Goal: Task Accomplishment & Management: Complete application form

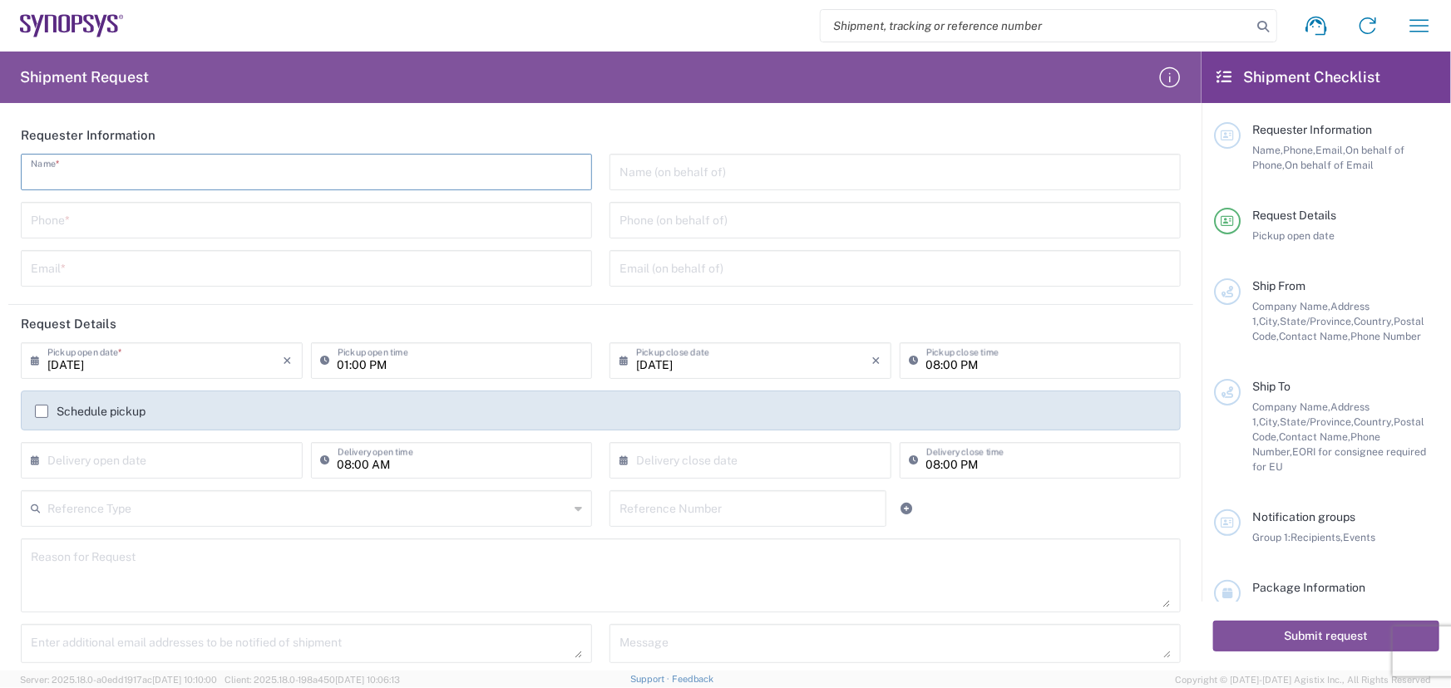
click at [228, 168] on input "text" at bounding box center [306, 170] width 551 height 29
type input "[PERSON_NAME]"
type input "8585762600"
type input "[EMAIL_ADDRESS][PERSON_NAME][DOMAIN_NAME]"
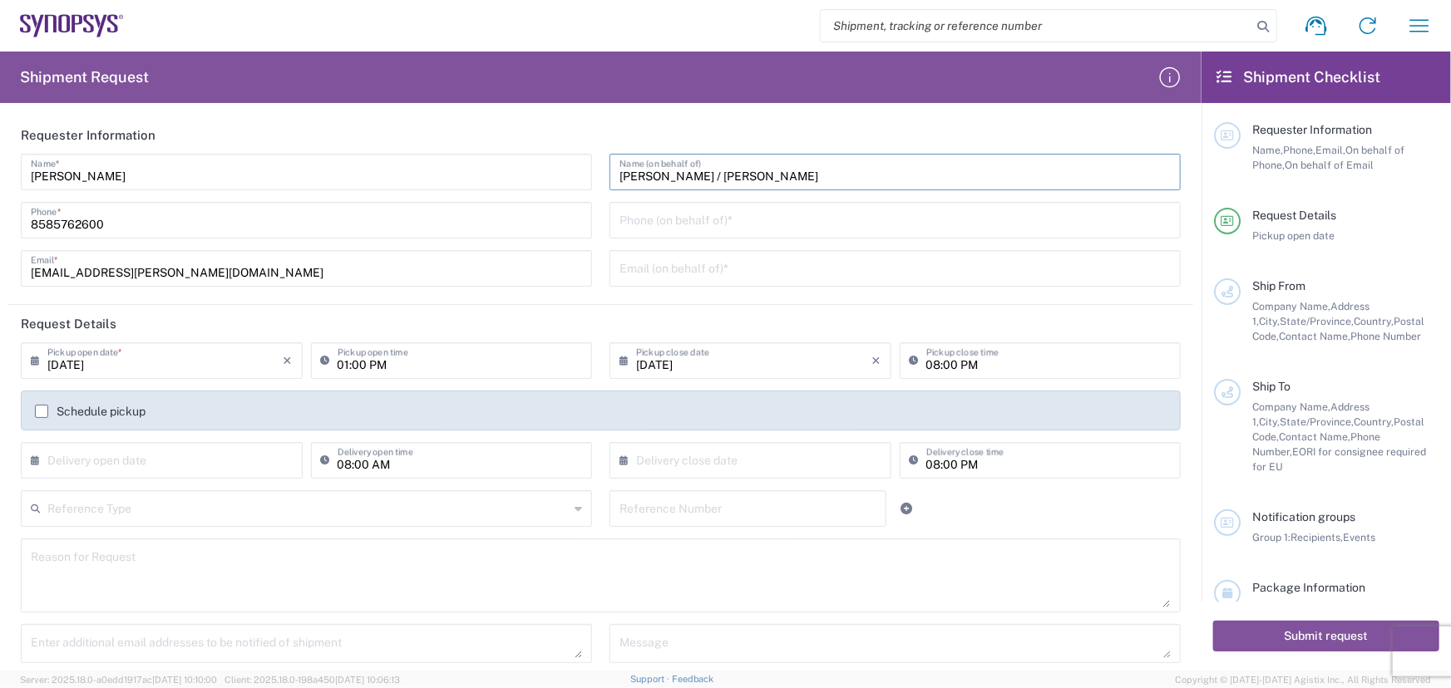
type input "[PERSON_NAME] / [PERSON_NAME]"
type input "8585762600"
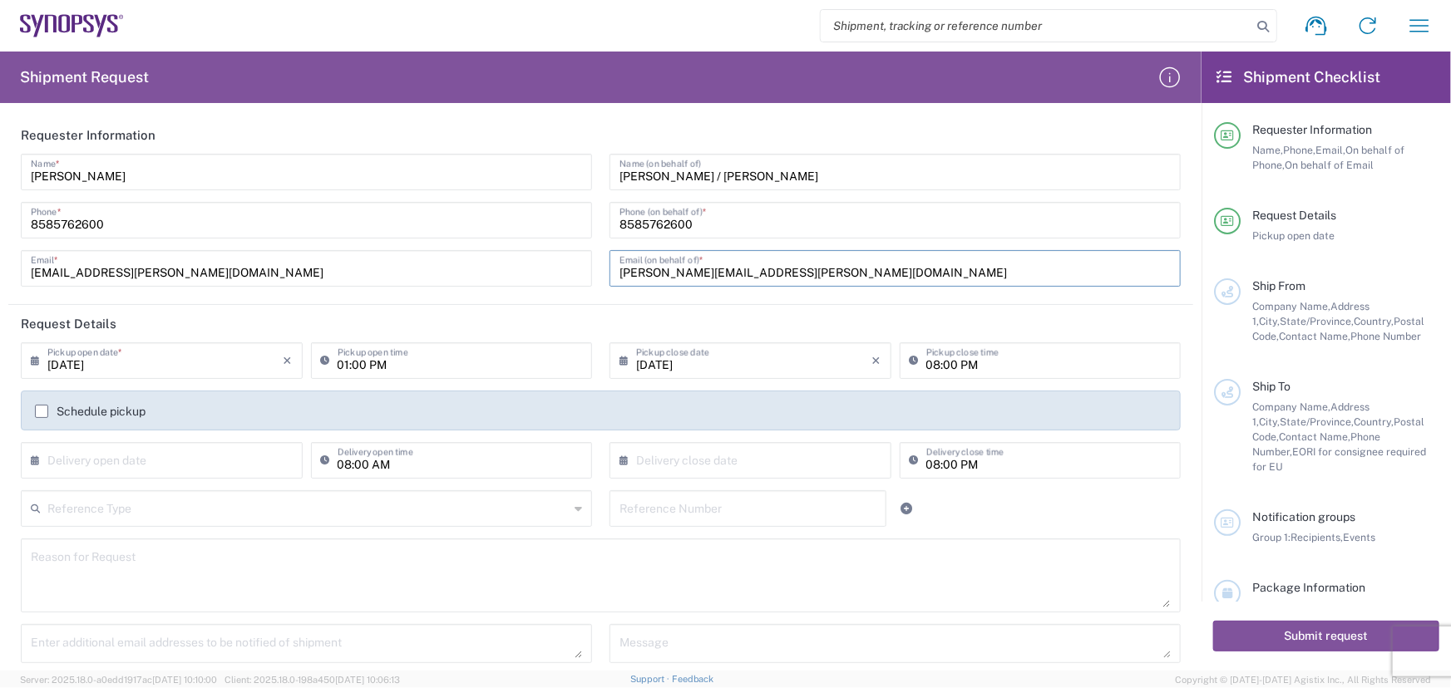
type input "[PERSON_NAME][EMAIL_ADDRESS][PERSON_NAME][DOMAIN_NAME]"
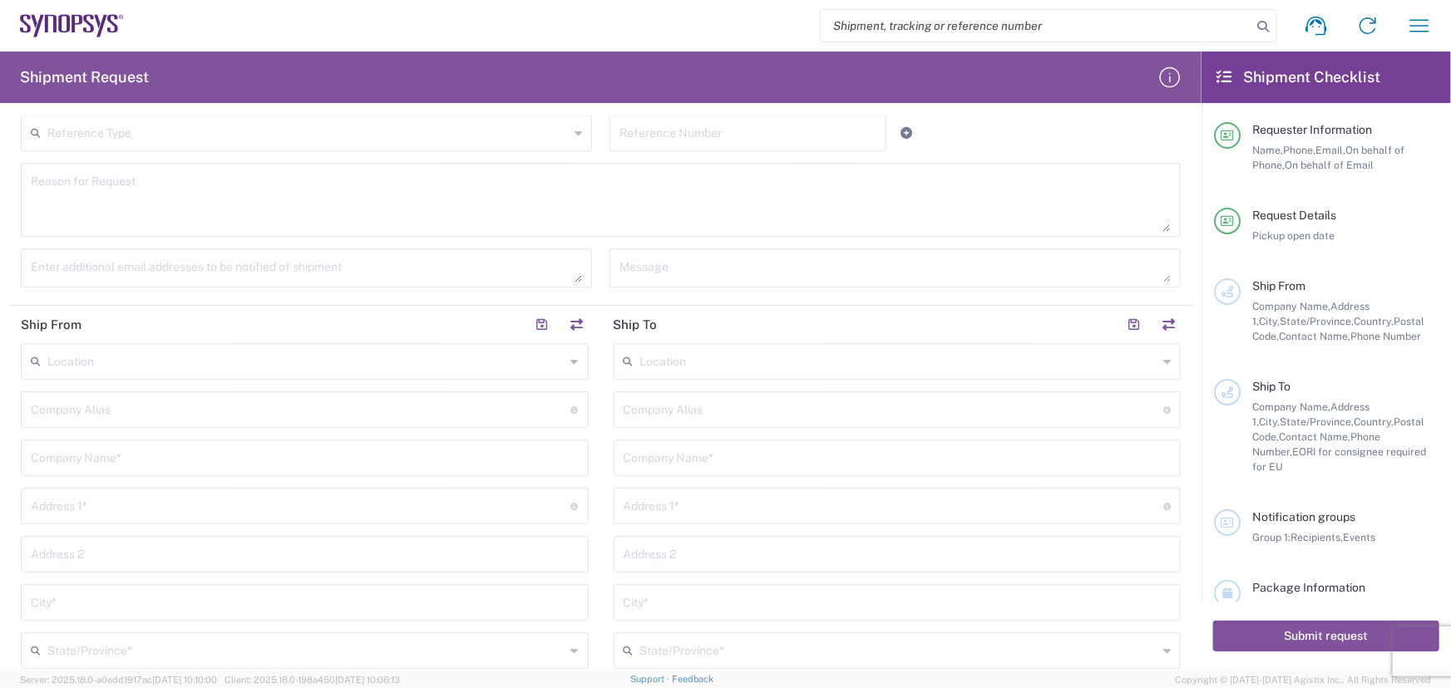
scroll to position [378, 0]
type input "[PERSON_NAME] / [PERSON_NAME]"
click at [151, 467] on input "text" at bounding box center [305, 455] width 548 height 29
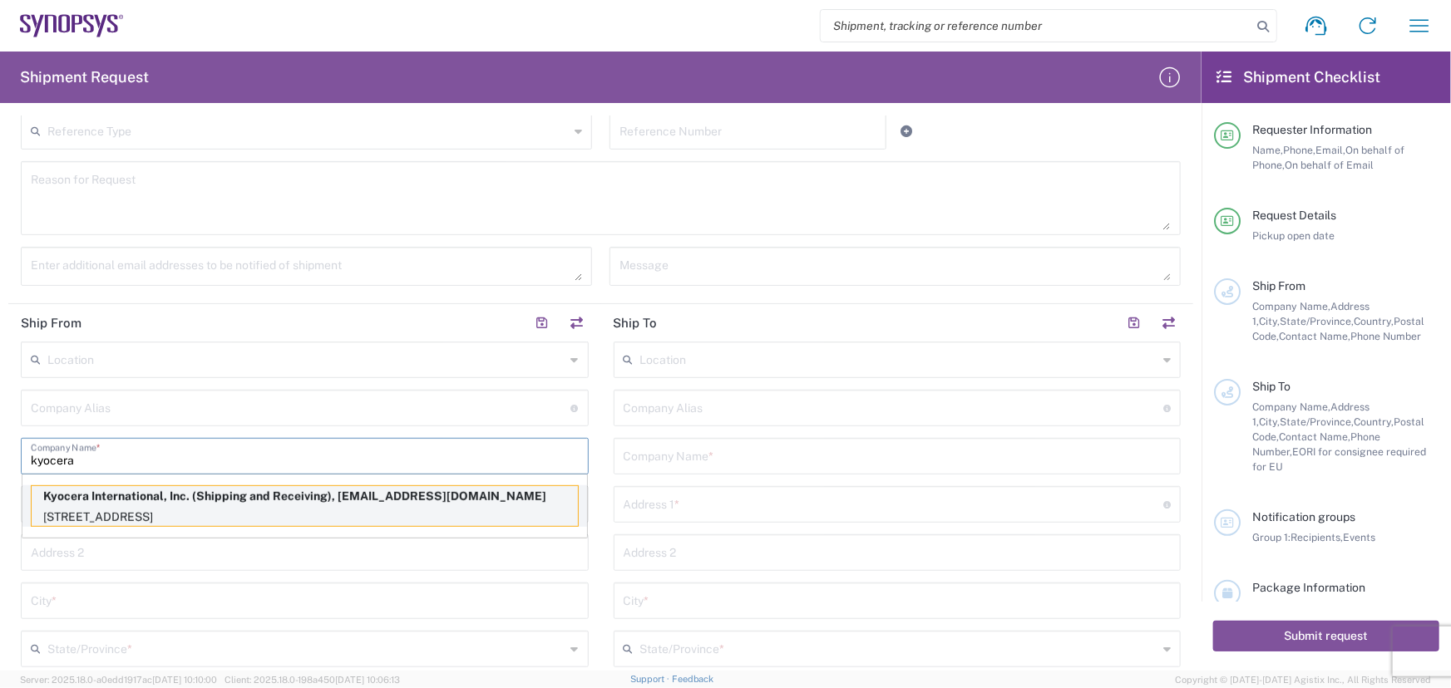
type input "kyocera"
click at [165, 501] on p "Kyocera International, Inc. (Shipping and Receiving), [EMAIL_ADDRESS][DOMAIN_NA…" at bounding box center [305, 496] width 546 height 21
type input "Kyocera"
type input "Kyocera International, Inc."
type input "[STREET_ADDRESS]"
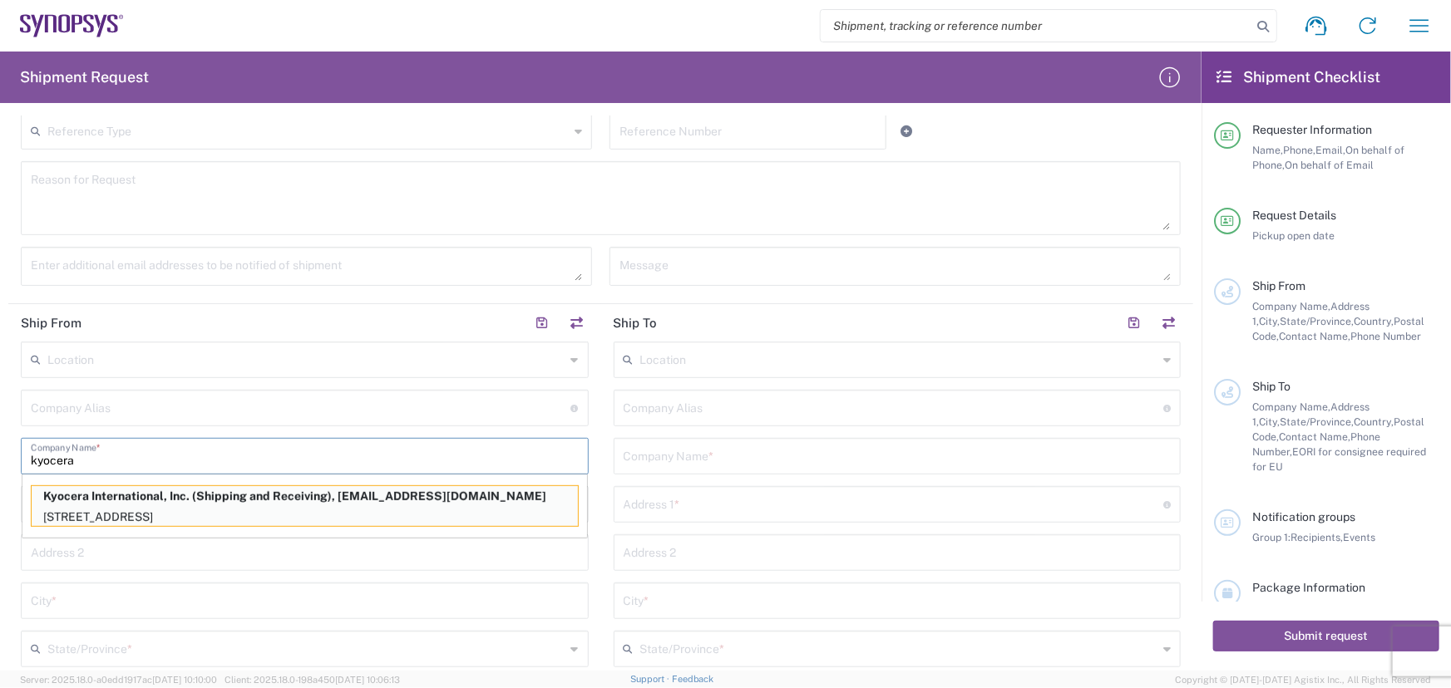
type input "[GEOGRAPHIC_DATA]"
type input "[US_STATE]"
type input "92123"
type input "Shipping and Receiving"
type input "8585762600"
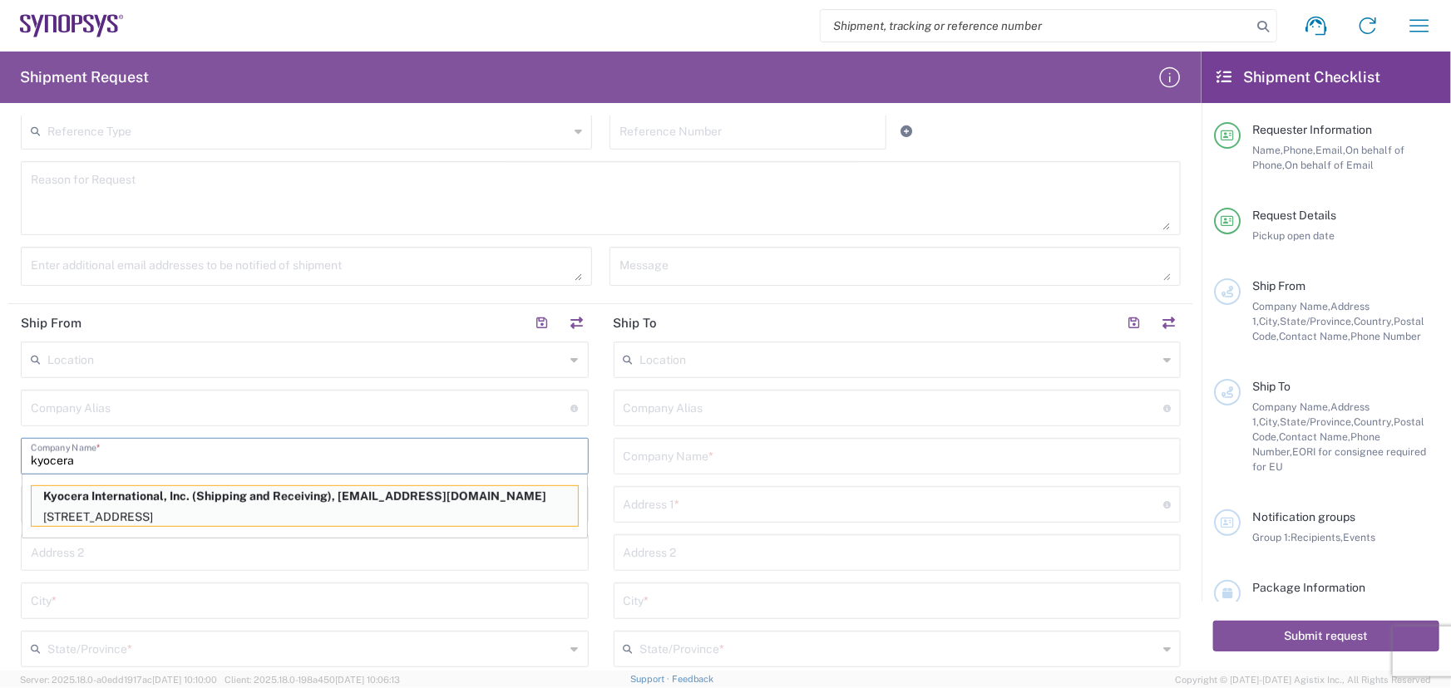
type input "[EMAIL_ADDRESS][DOMAIN_NAME]"
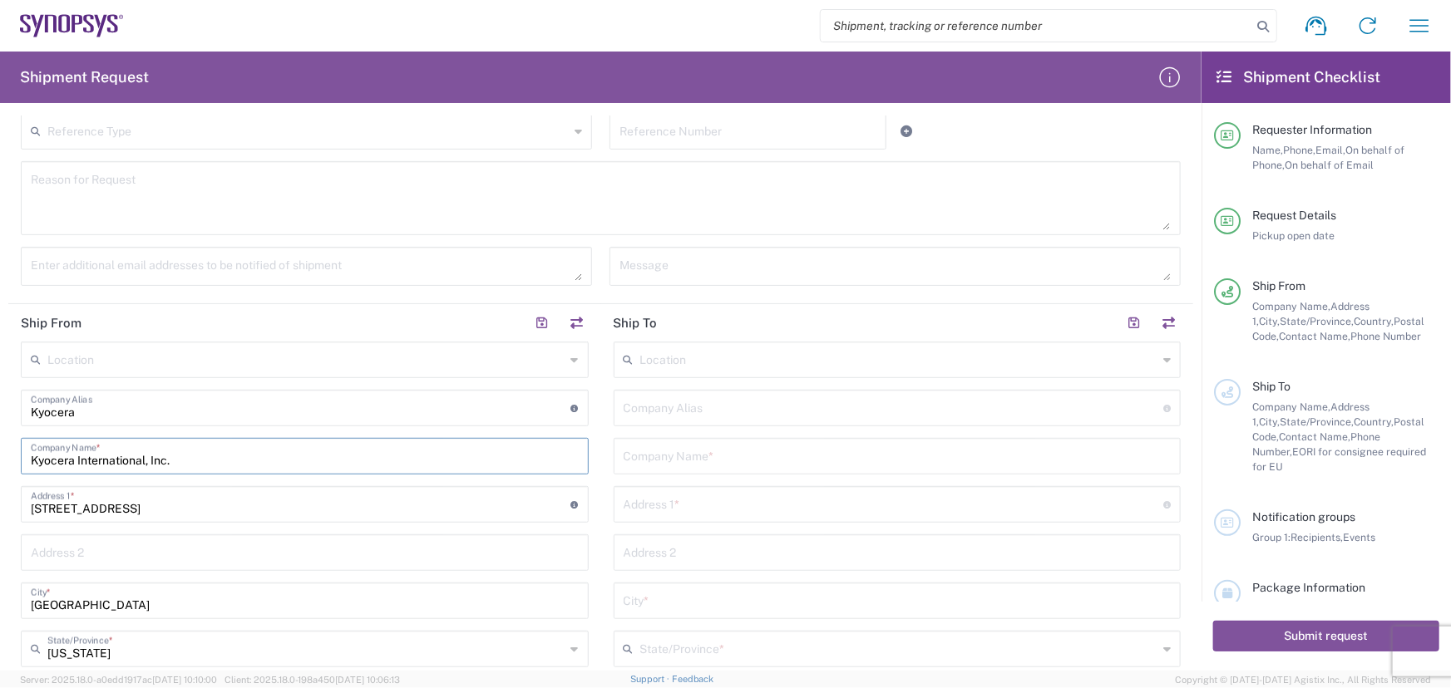
click at [652, 457] on input "text" at bounding box center [898, 455] width 548 height 29
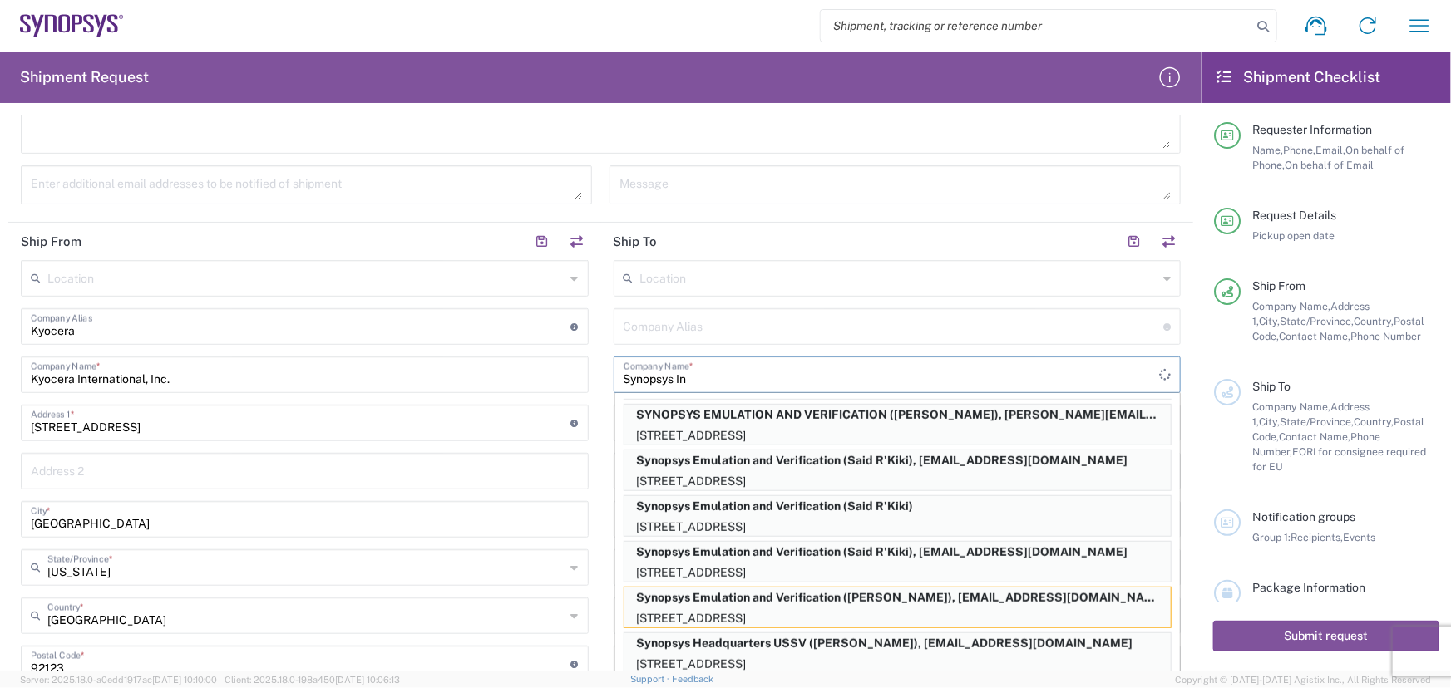
scroll to position [0, 0]
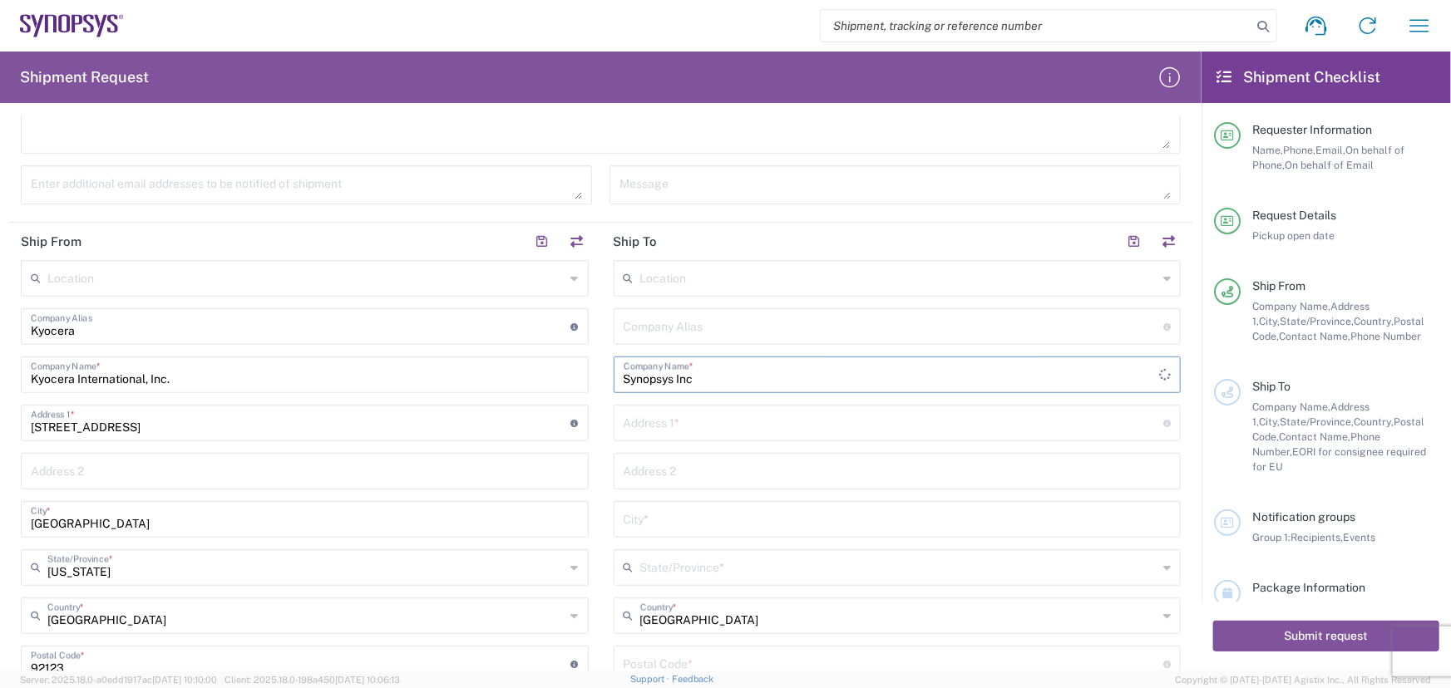
type input "Synopsys Inc"
type input "2025"
drag, startPoint x: 740, startPoint y: 371, endPoint x: 499, endPoint y: 381, distance: 241.3
click at [499, 381] on div "Ship From Location [GEOGRAPHIC_DATA] DE04 Agrate Brianza IT01 [GEOGRAPHIC_DATA]…" at bounding box center [600, 581] width 1185 height 716
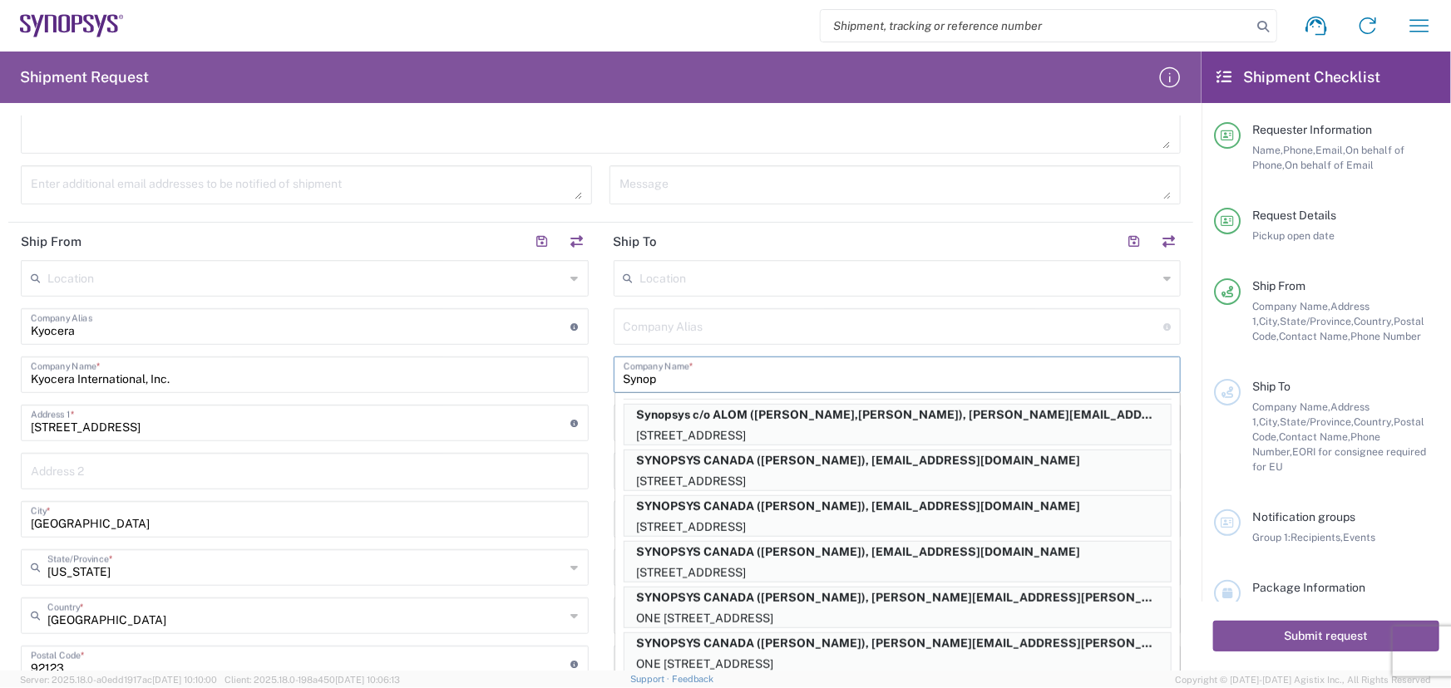
scroll to position [5, 0]
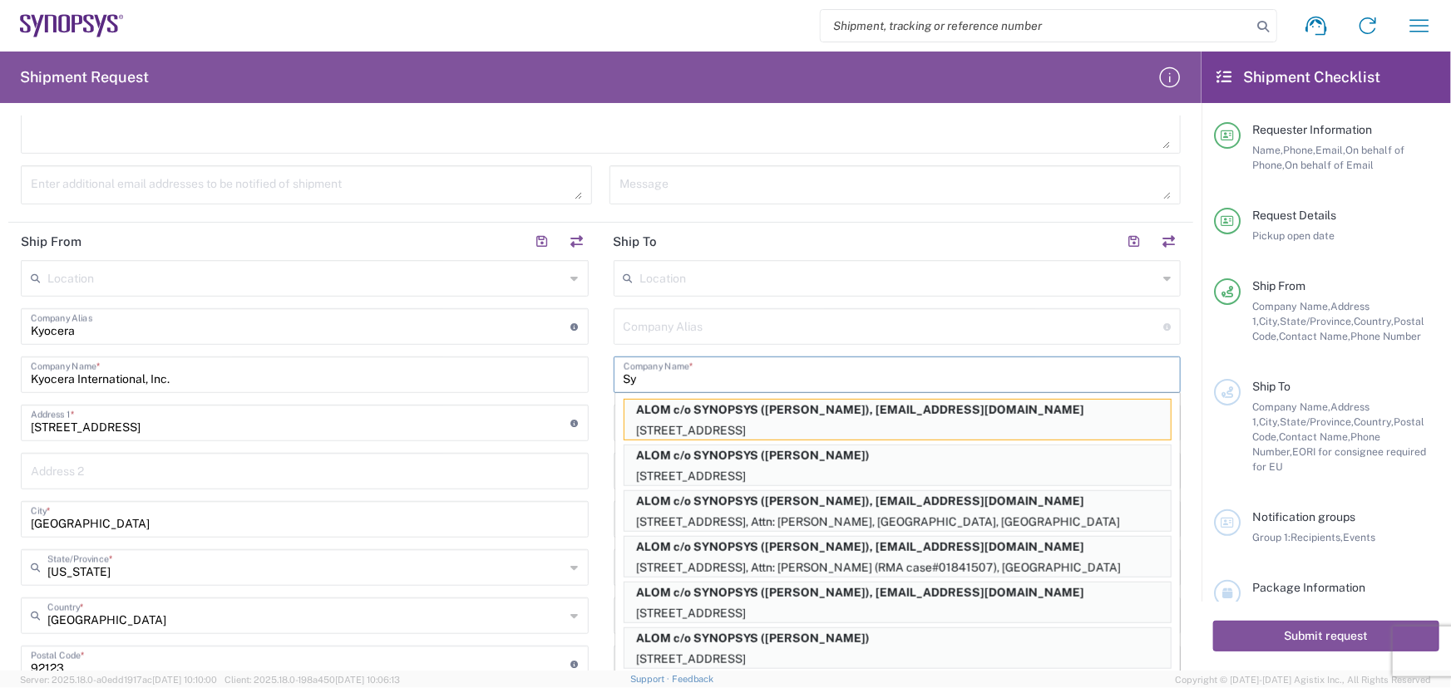
type input "S"
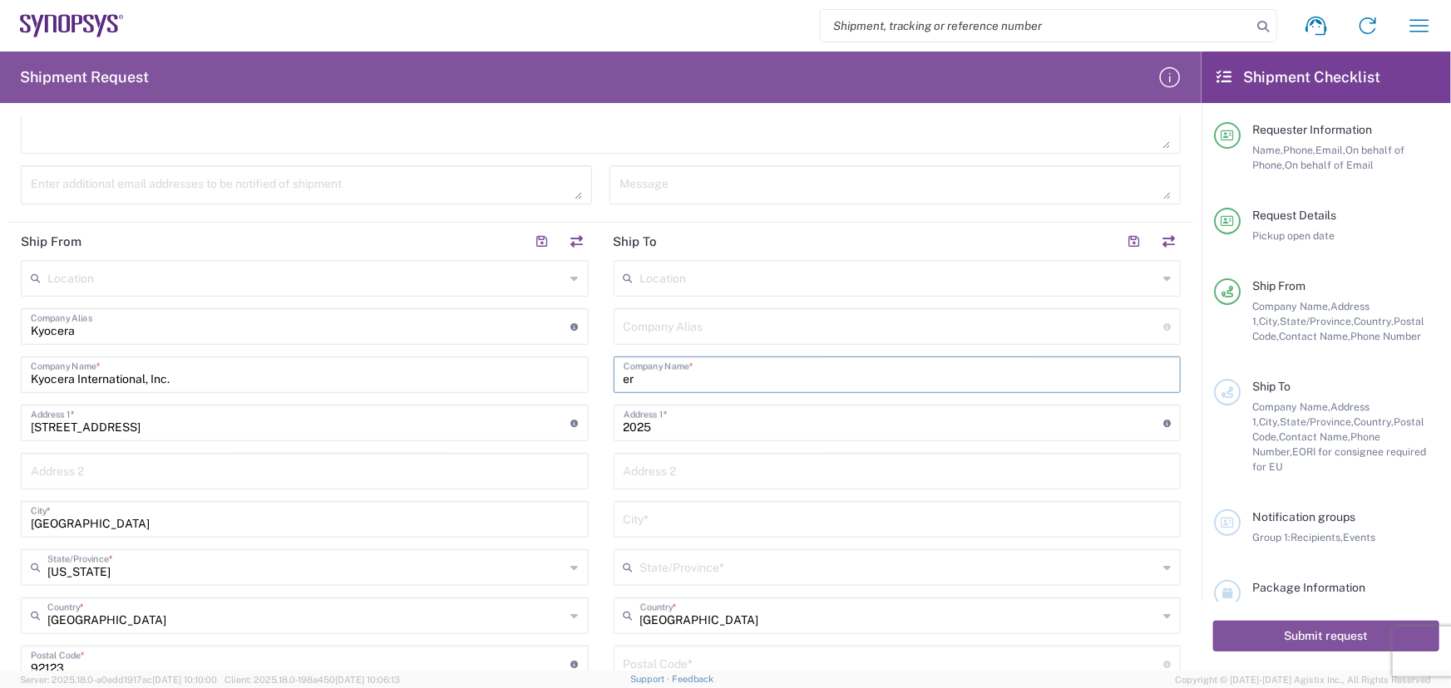
type input "e"
type input "[PERSON_NAME]"
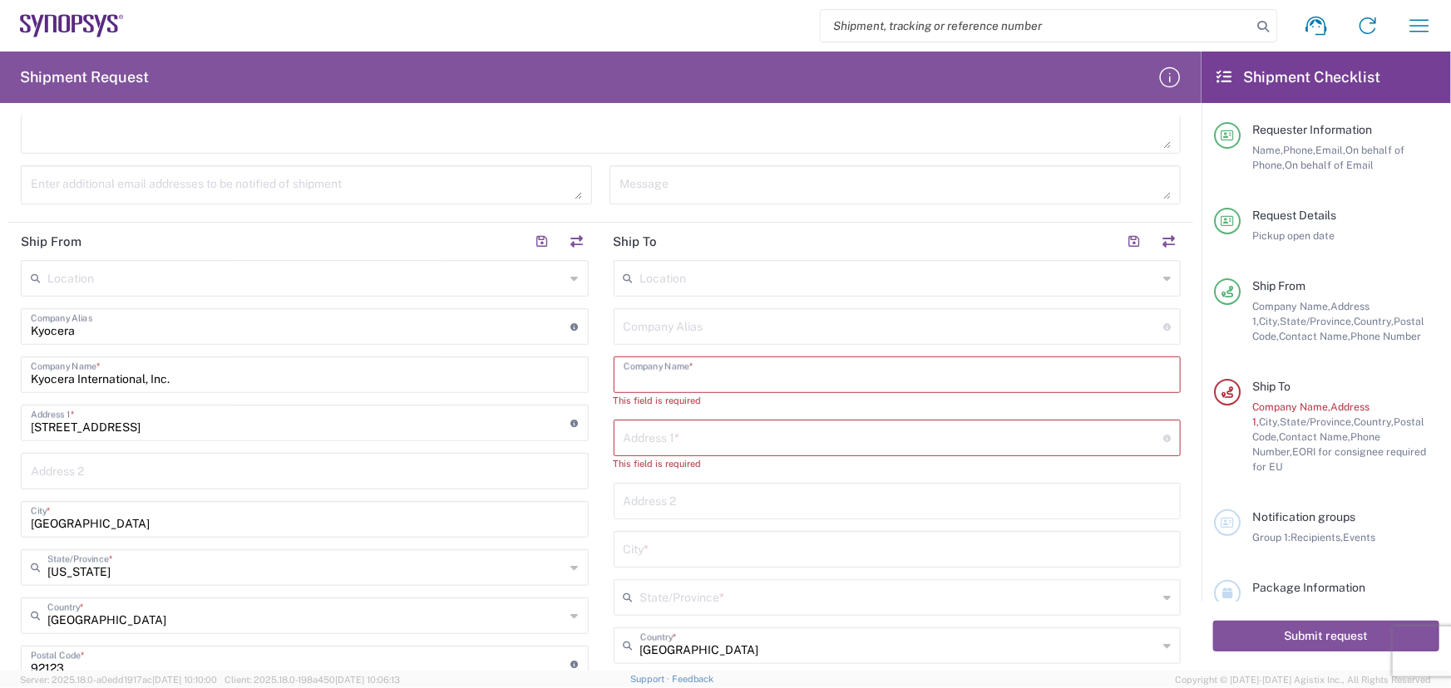
click at [1054, 370] on input "text" at bounding box center [898, 373] width 548 height 29
click at [688, 282] on input "text" at bounding box center [899, 277] width 518 height 29
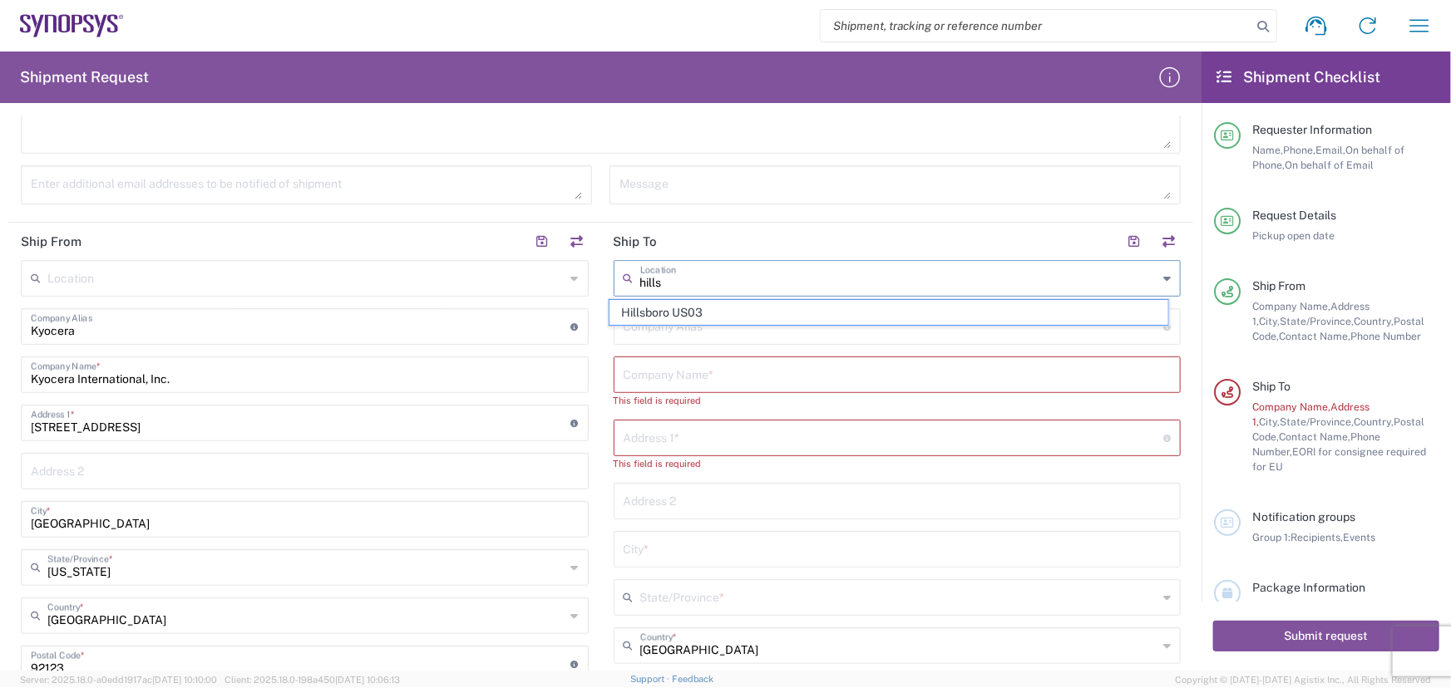
type input "Hillsboro US03"
type input "Synopsys Inc"
type input "[STREET_ADDRESS][PERSON_NAME]"
type input "Suite 400"
type input "Hillsboro"
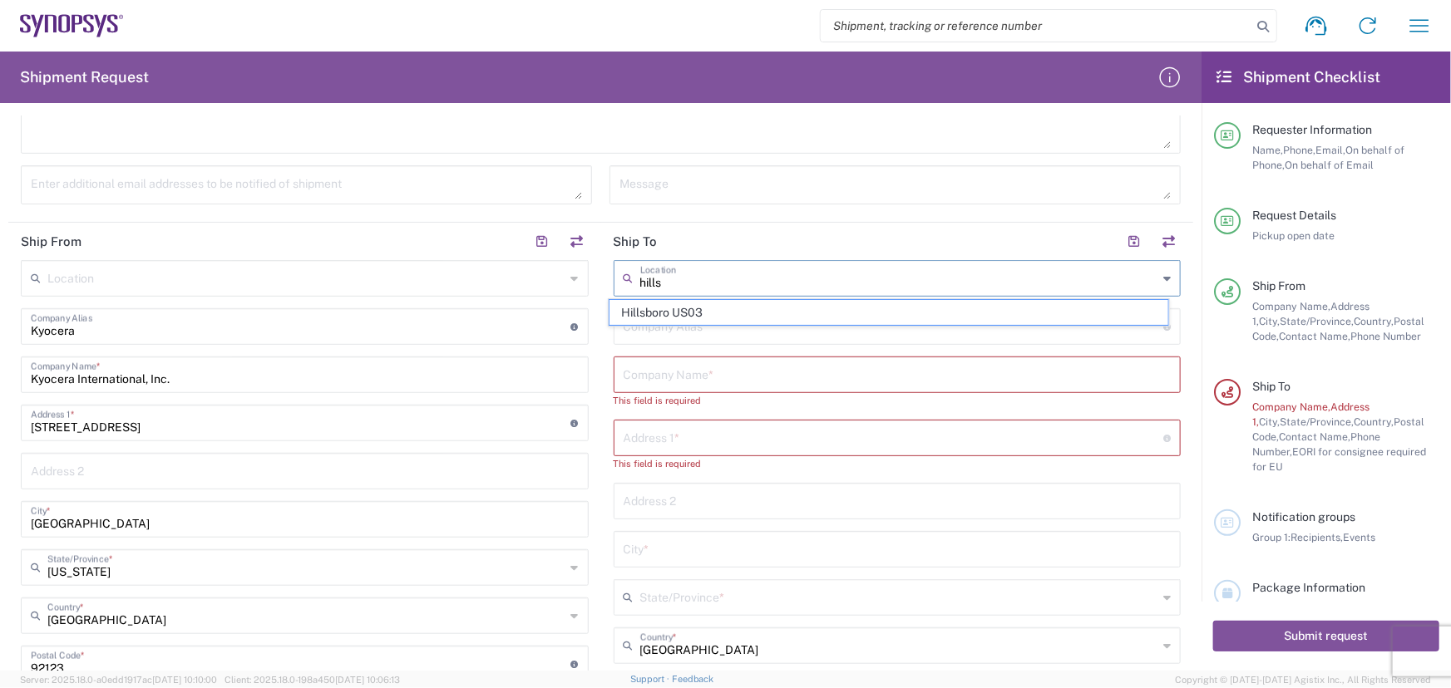
type input "[US_STATE]"
type input "97124"
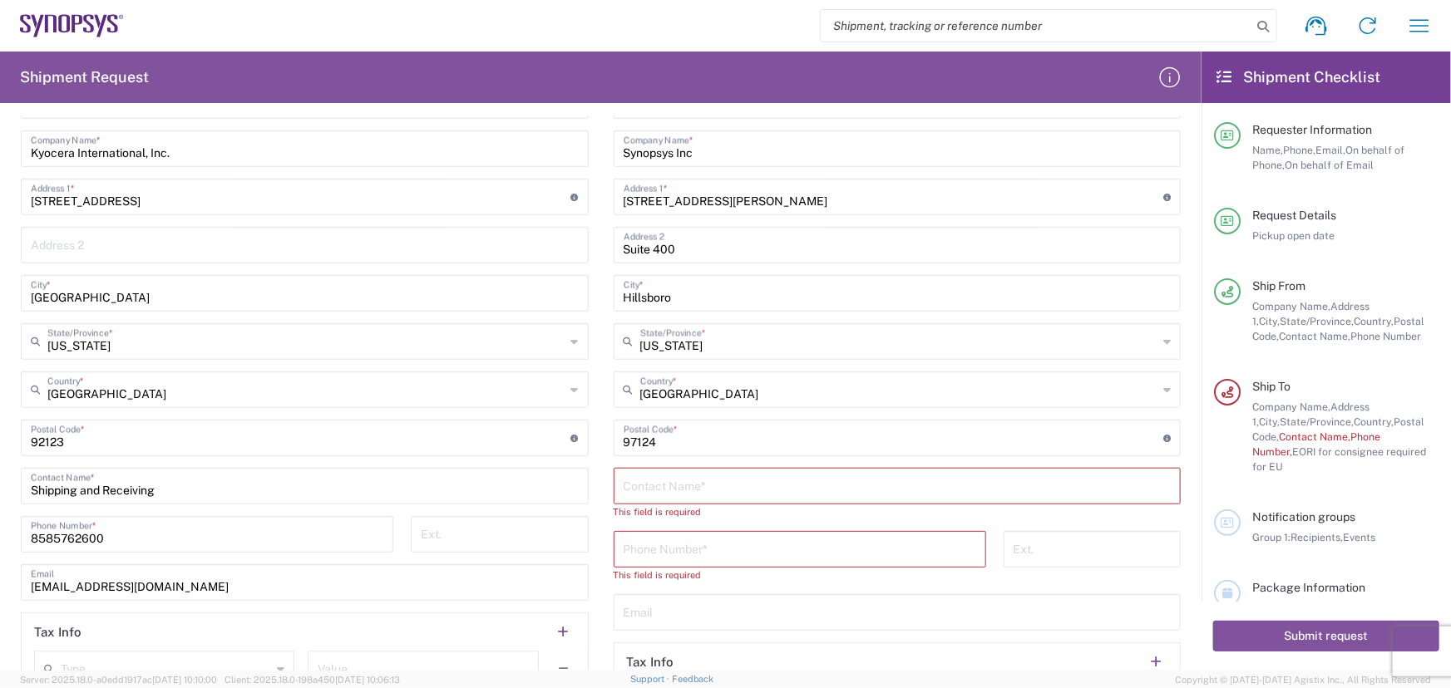
scroll to position [686, 0]
type input "Hillsboro US03"
click at [703, 481] on input "text" at bounding box center [898, 484] width 548 height 29
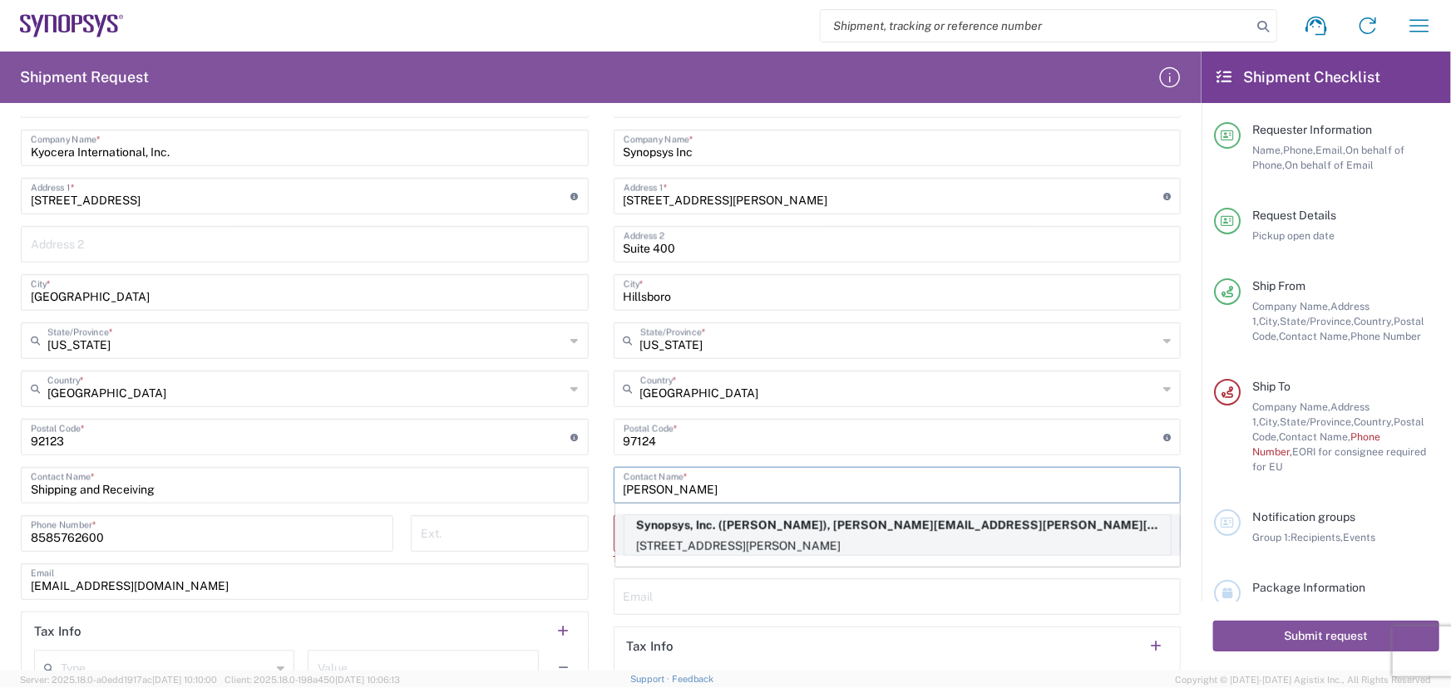
type input "[PERSON_NAME]"
click at [726, 520] on p "Synopsys, Inc. ([PERSON_NAME]), [PERSON_NAME][EMAIL_ADDRESS][PERSON_NAME][DOMAI…" at bounding box center [897, 526] width 546 height 21
type input "Synopsys Hillsboro"
type input "Synopsys, Inc."
type input "[STREET_ADDRESS][PERSON_NAME]"
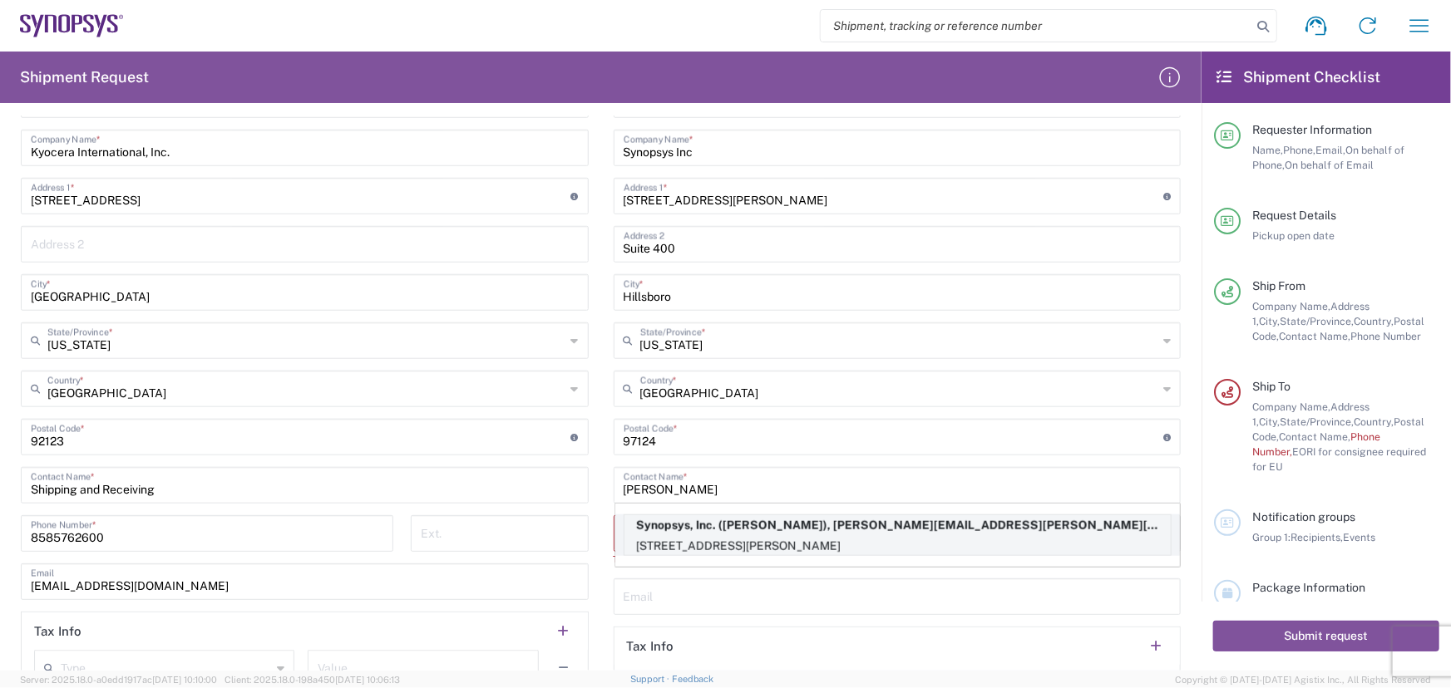
type input "[PERSON_NAME]"
type input "5038808195"
type input "[PERSON_NAME][EMAIL_ADDRESS][PERSON_NAME][DOMAIN_NAME]"
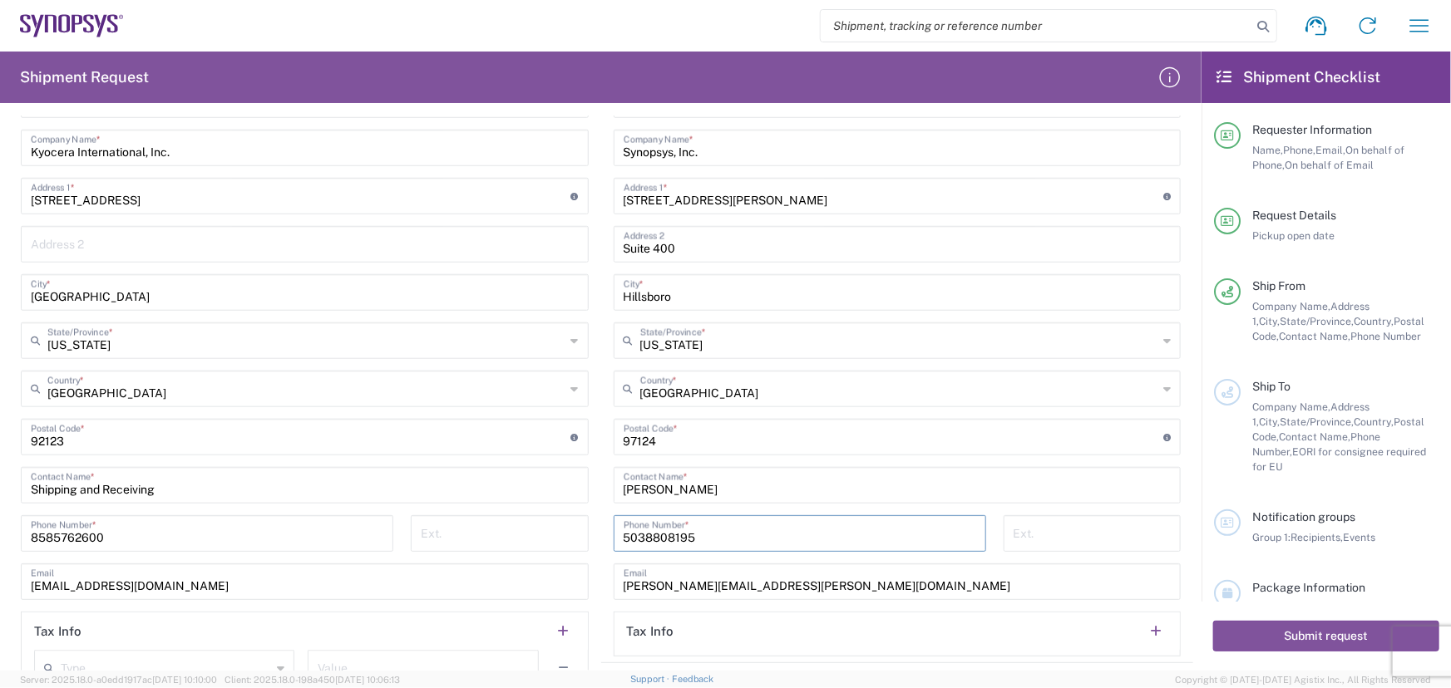
drag, startPoint x: 731, startPoint y: 533, endPoint x: 609, endPoint y: 545, distance: 122.0
click at [614, 545] on div "[PHONE_NUMBER] Phone Number *" at bounding box center [800, 534] width 373 height 37
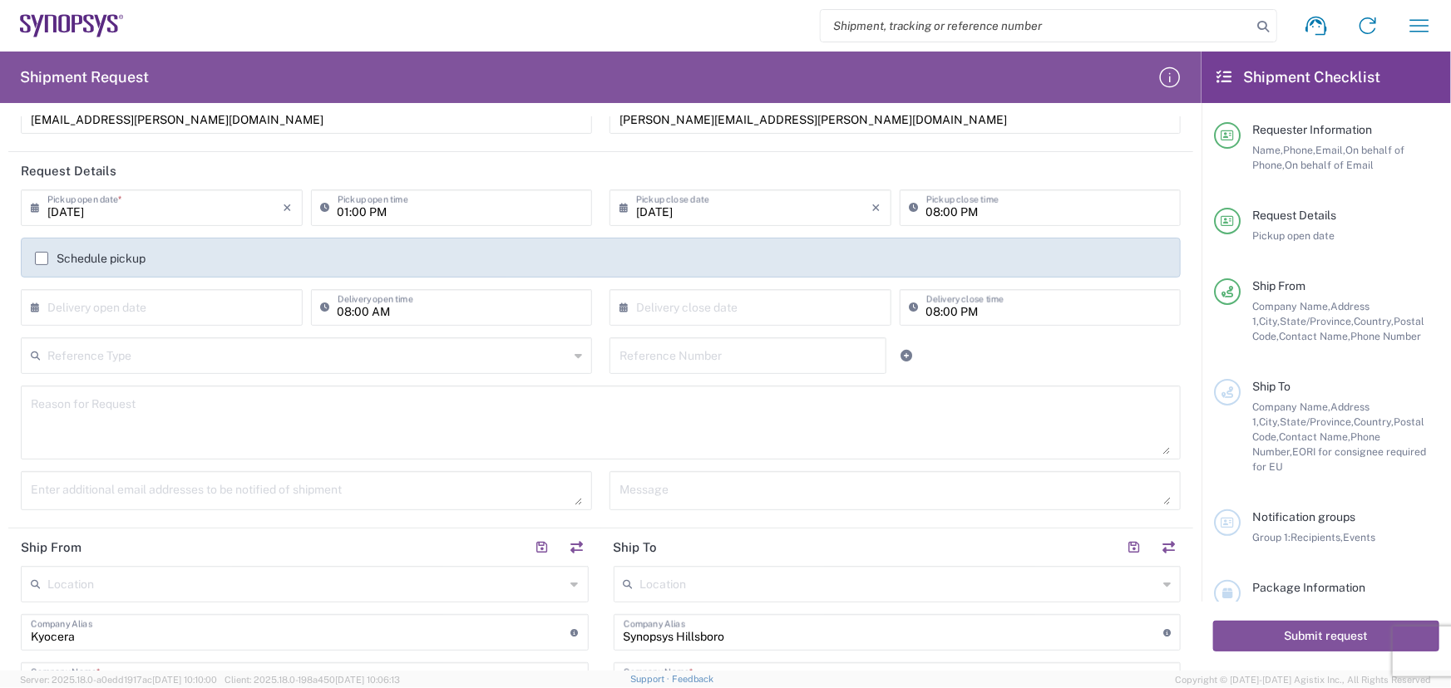
scroll to position [0, 0]
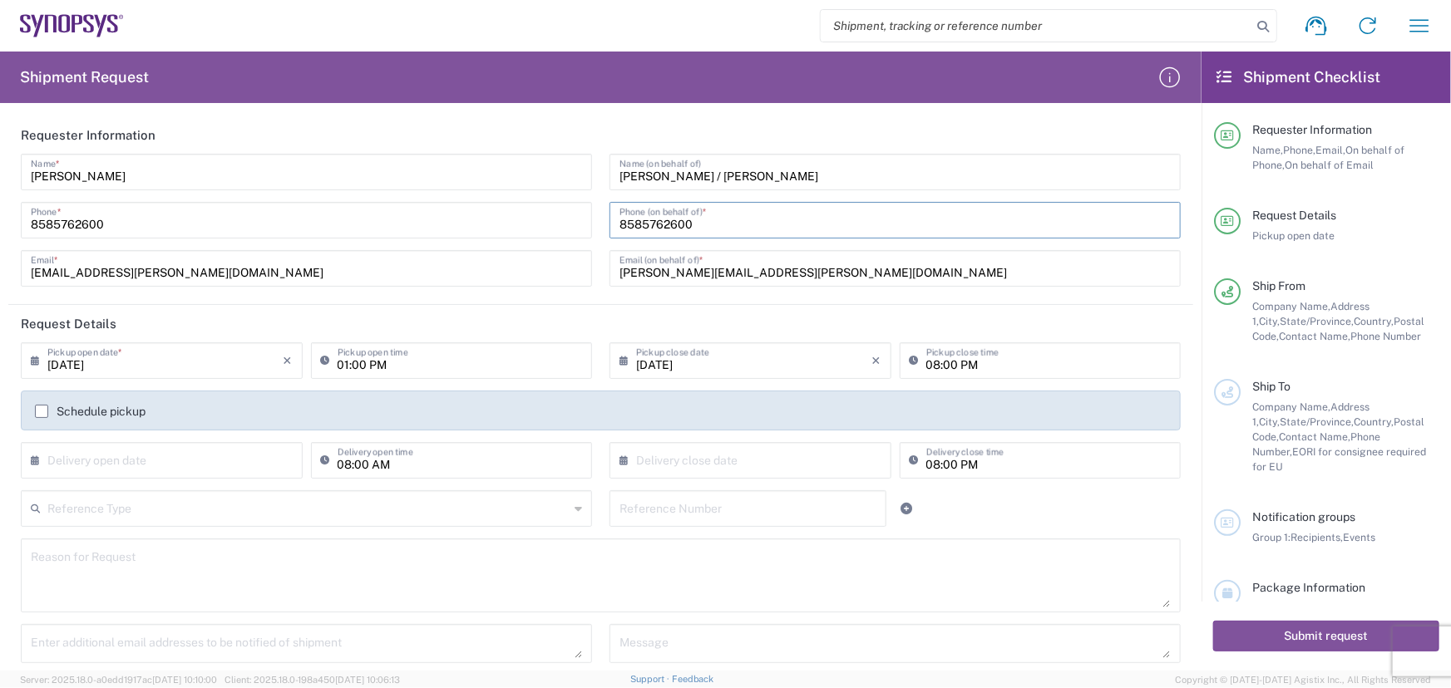
drag, startPoint x: 730, startPoint y: 224, endPoint x: 363, endPoint y: 208, distance: 367.0
click at [363, 207] on div "[PERSON_NAME] Name * [PHONE_NUMBER] Phone * [EMAIL_ADDRESS][PERSON_NAME][DOMAIN…" at bounding box center [600, 226] width 1177 height 145
paste input "5038808195"
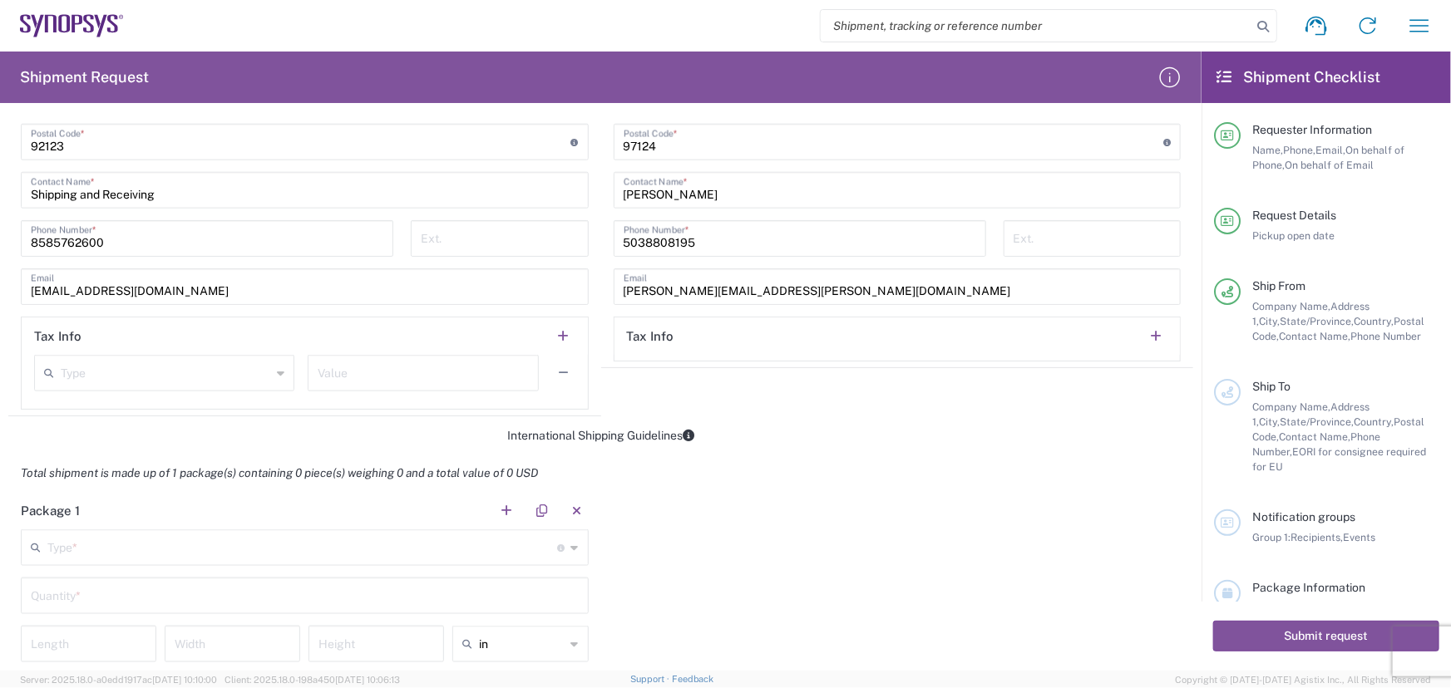
scroll to position [982, 0]
type input "5038808195"
click at [505, 540] on input "text" at bounding box center [302, 545] width 511 height 29
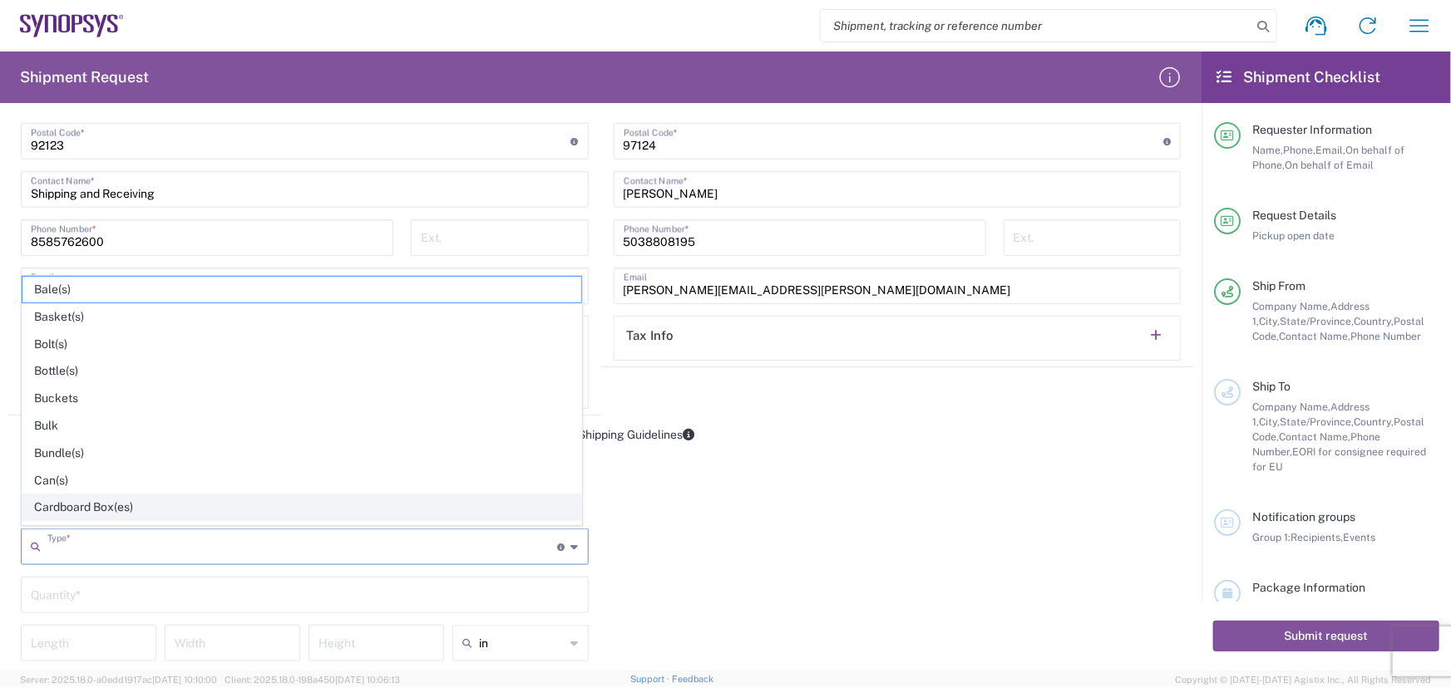
click at [121, 507] on span "Cardboard Box(es)" at bounding box center [301, 508] width 559 height 26
type input "Cardboard Box(es)"
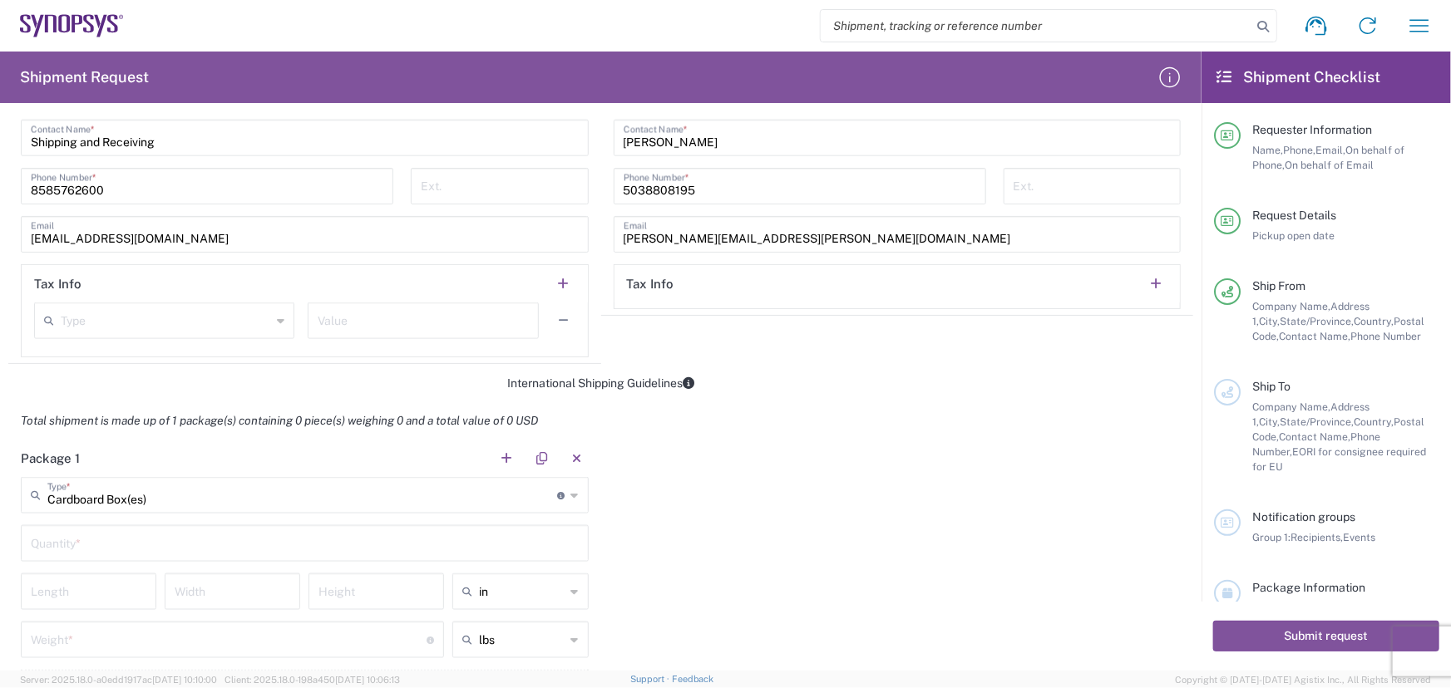
scroll to position [1058, 0]
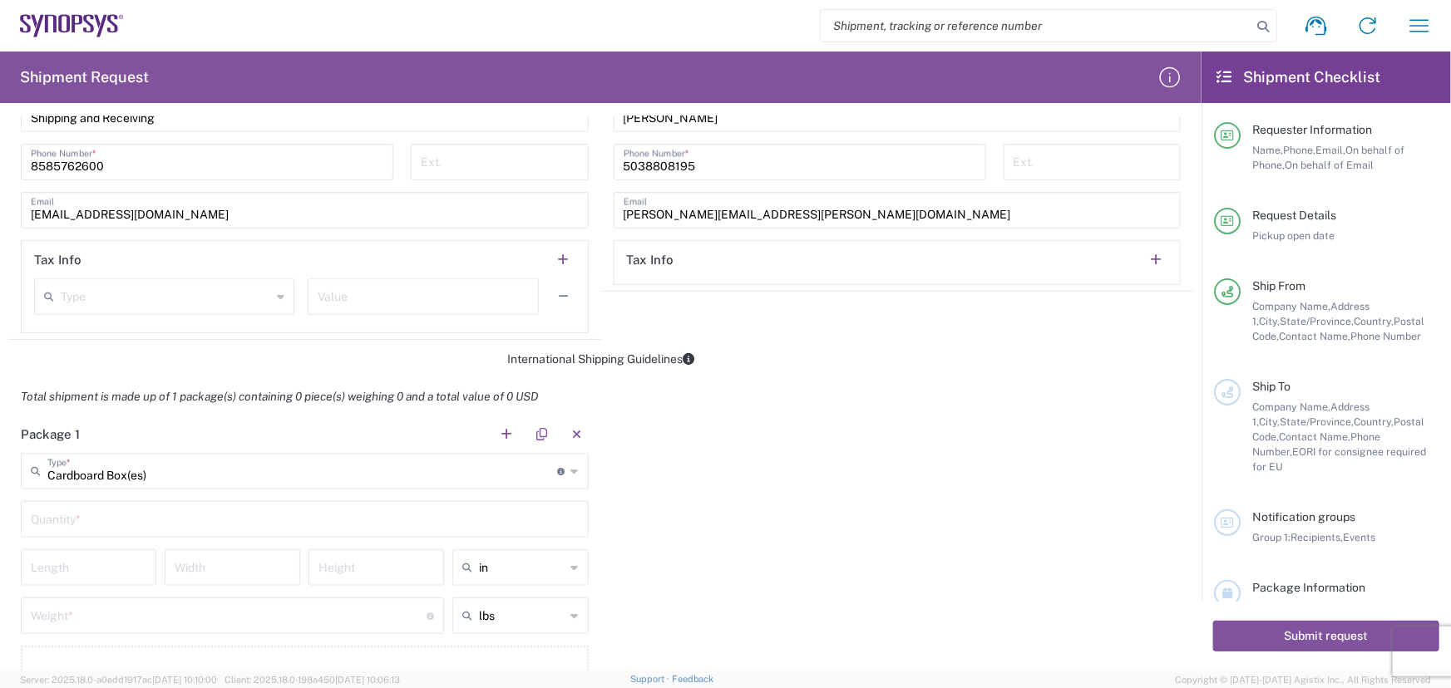
click at [202, 524] on input "text" at bounding box center [305, 518] width 548 height 29
type input "287"
type input "14"
type input "10"
type input "4"
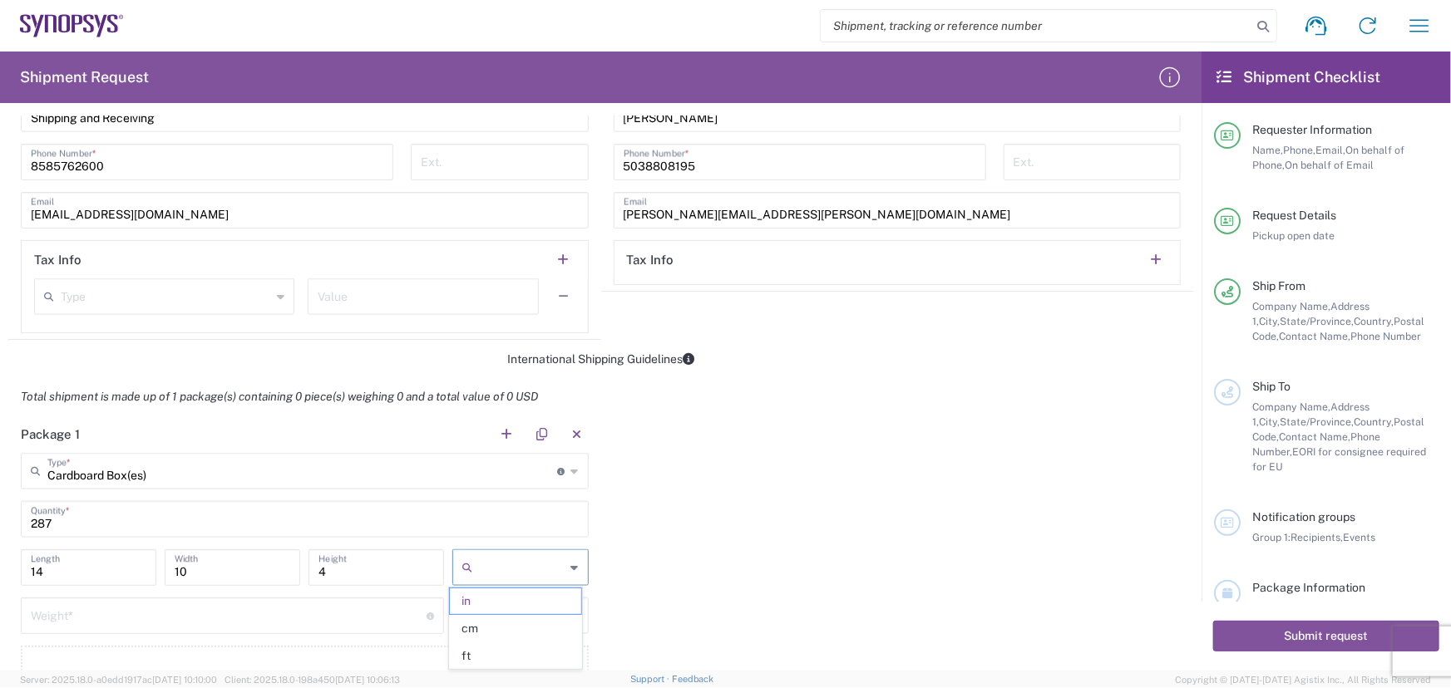
type input "in"
type input "3"
type input "lbs"
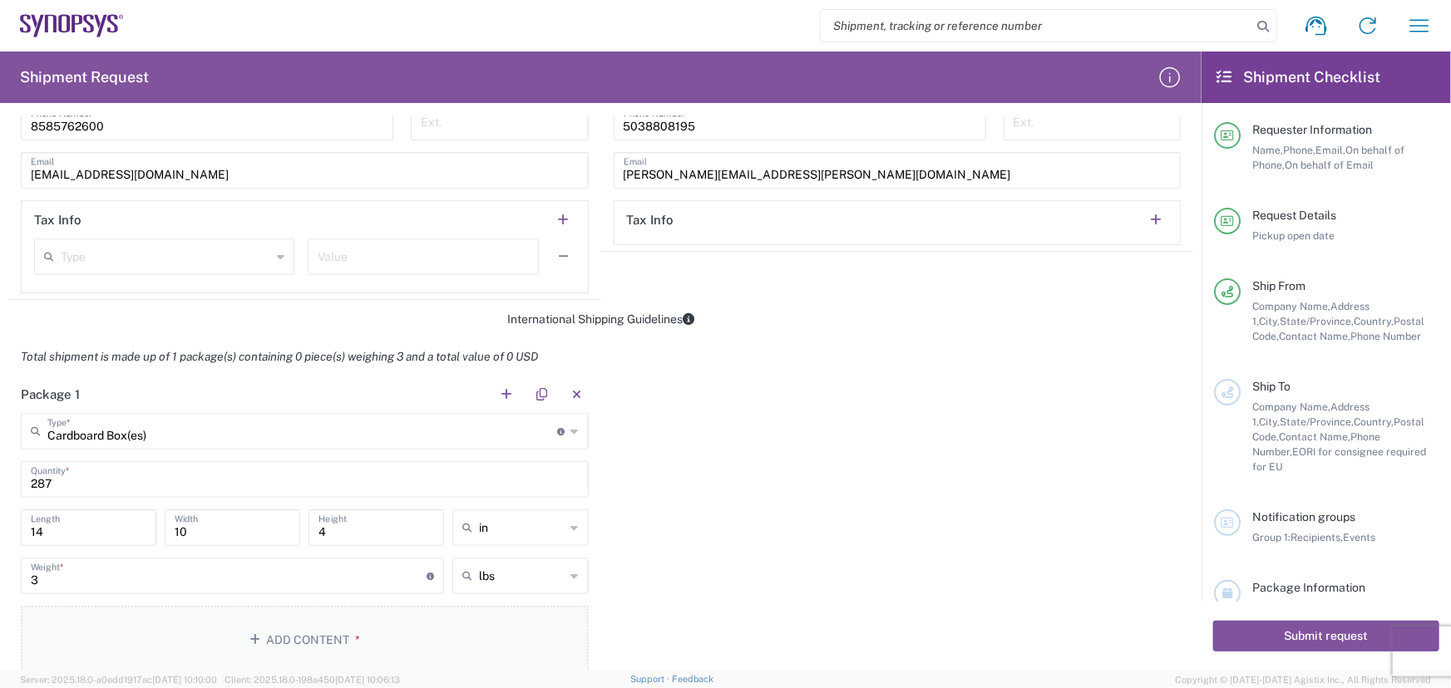
click at [348, 626] on button "Add Content *" at bounding box center [305, 640] width 568 height 68
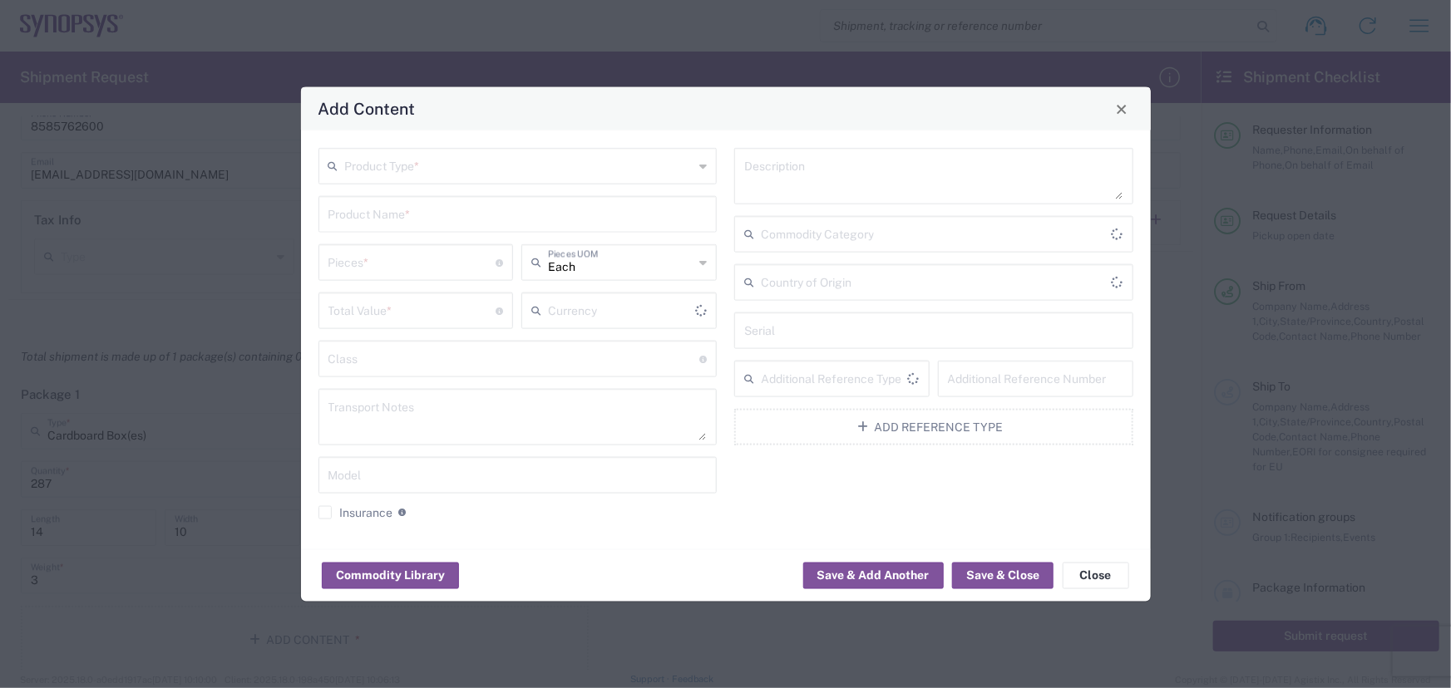
type input "US Dollar"
click at [474, 172] on input "text" at bounding box center [519, 165] width 349 height 29
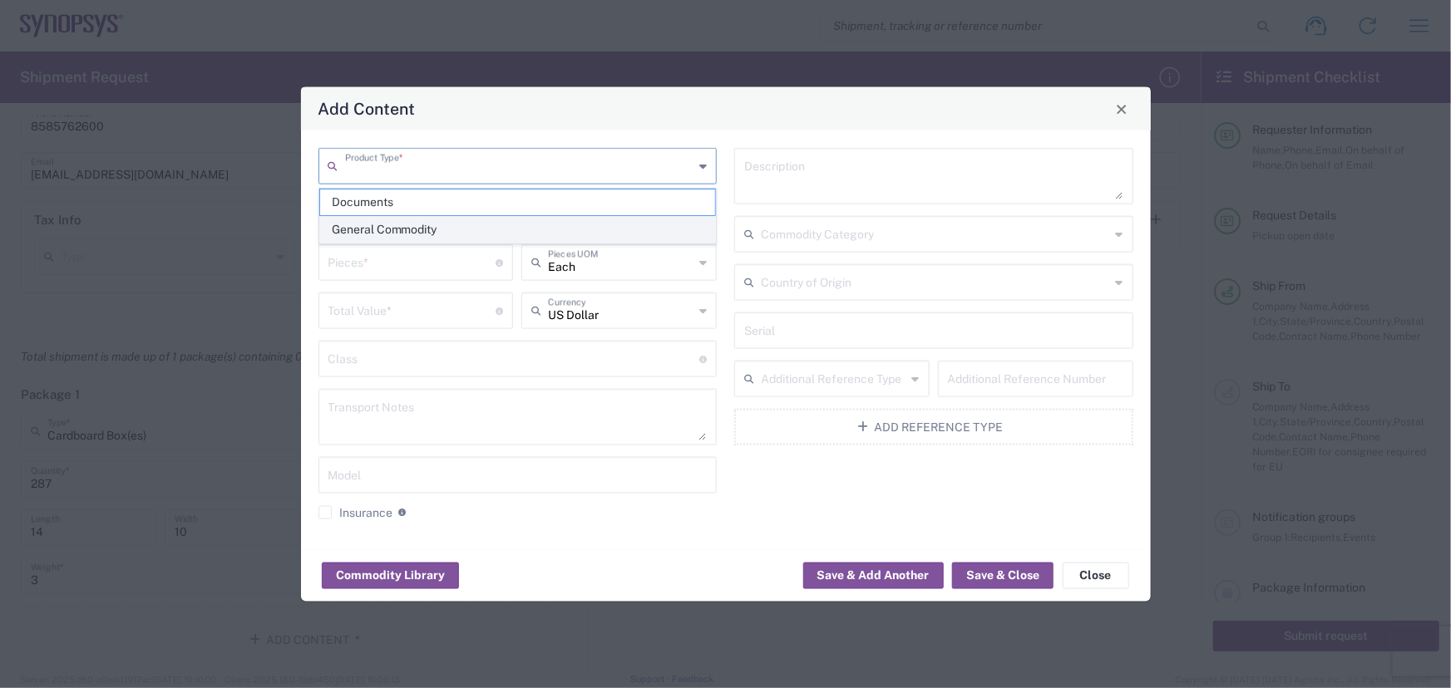
click at [440, 217] on span "General Commodity" at bounding box center [518, 230] width 396 height 26
type input "General Commodity"
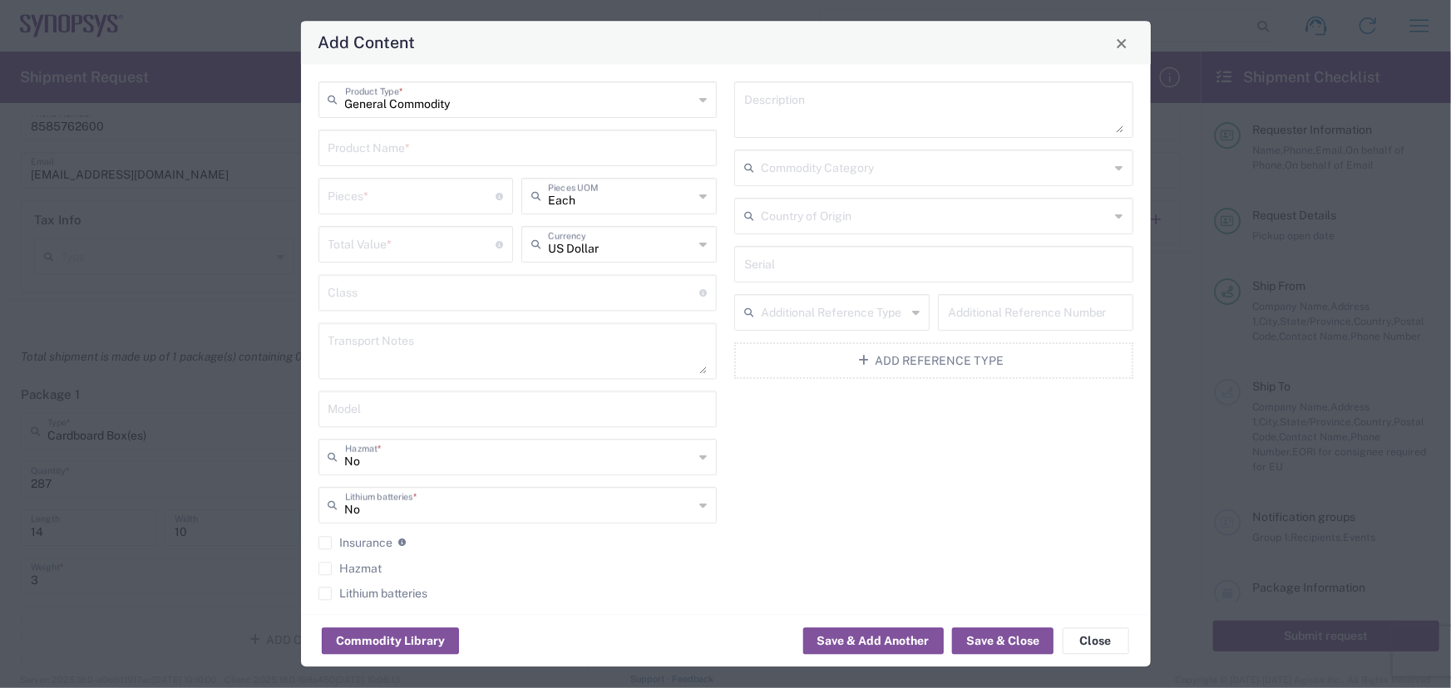
click at [446, 162] on div "Product Name *" at bounding box center [517, 149] width 399 height 37
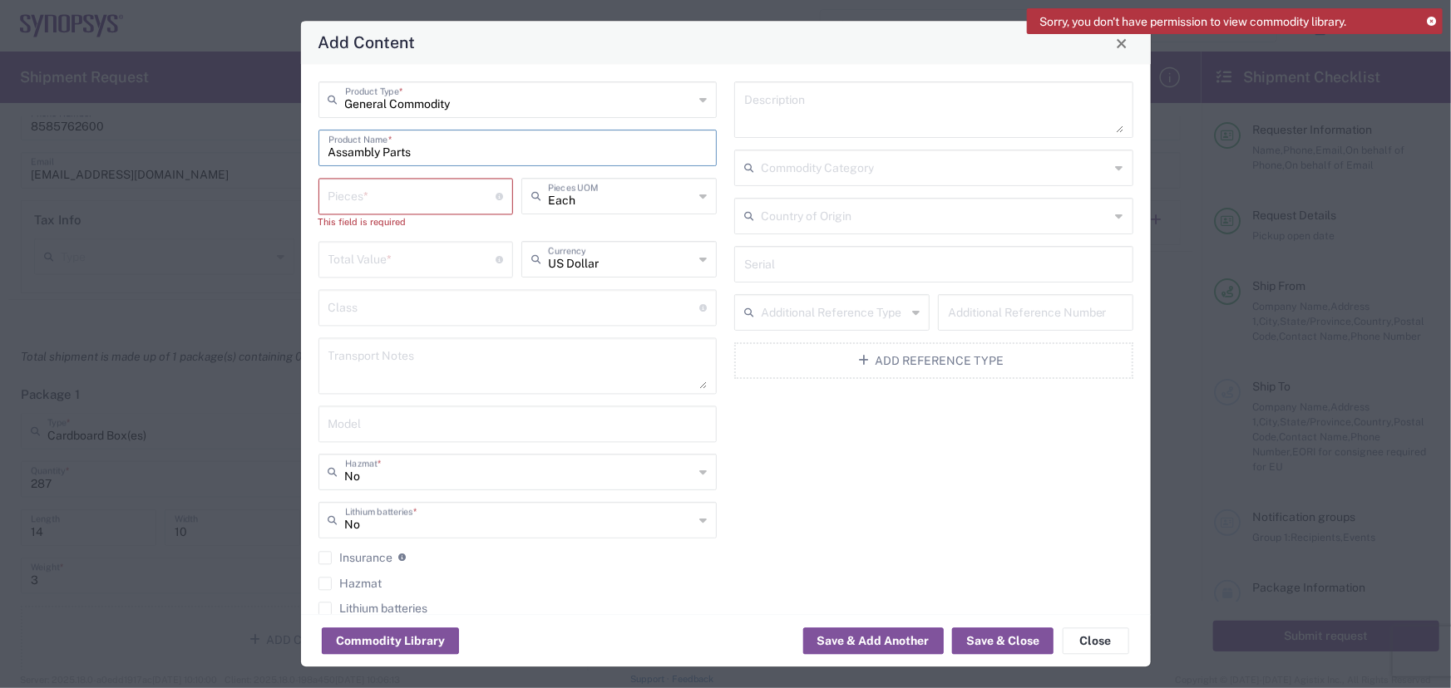
type input "Assambly Parts"
type input "287"
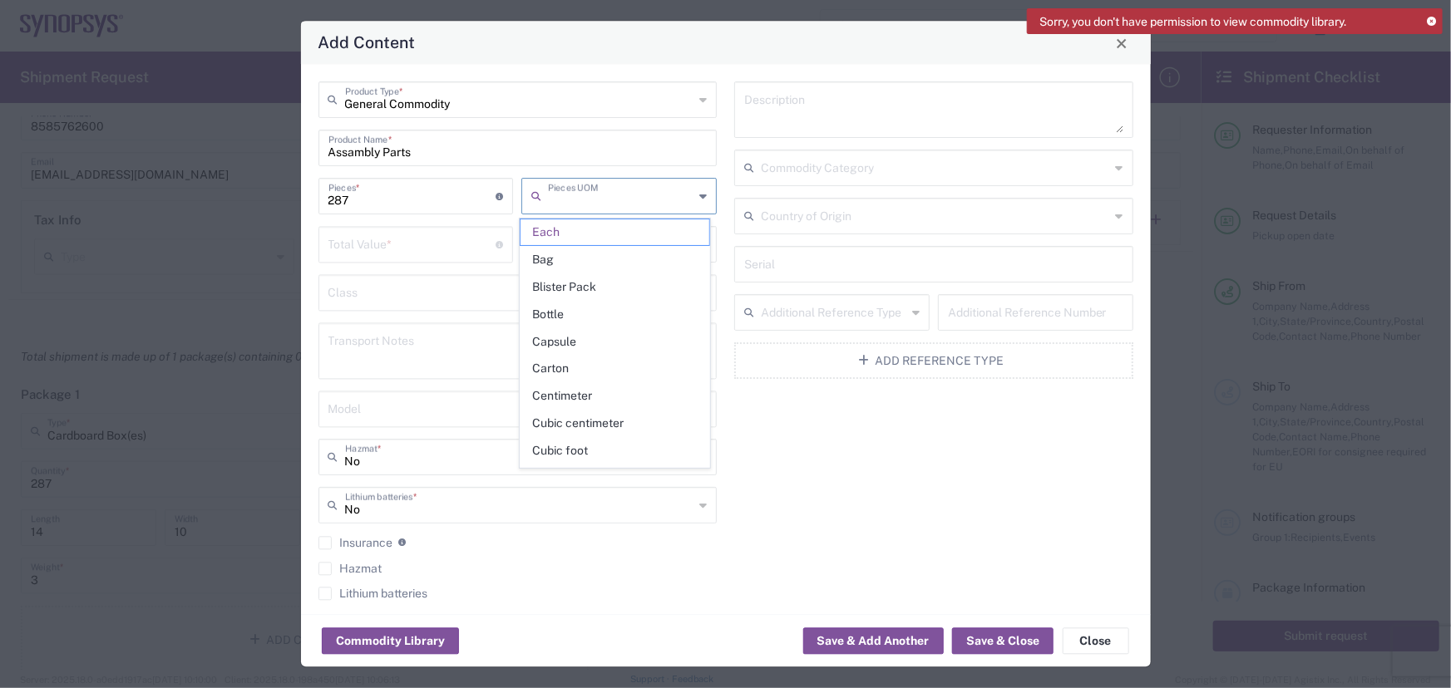
type input "Each"
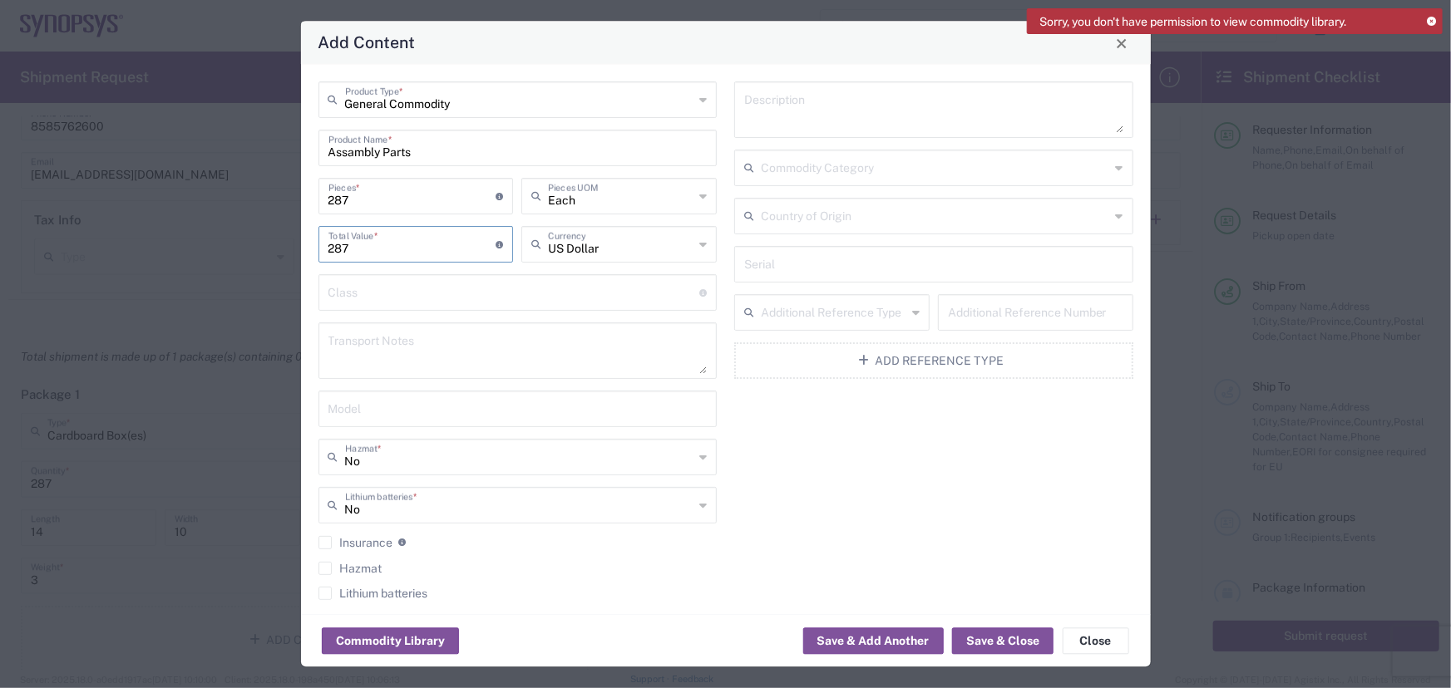
type input "287"
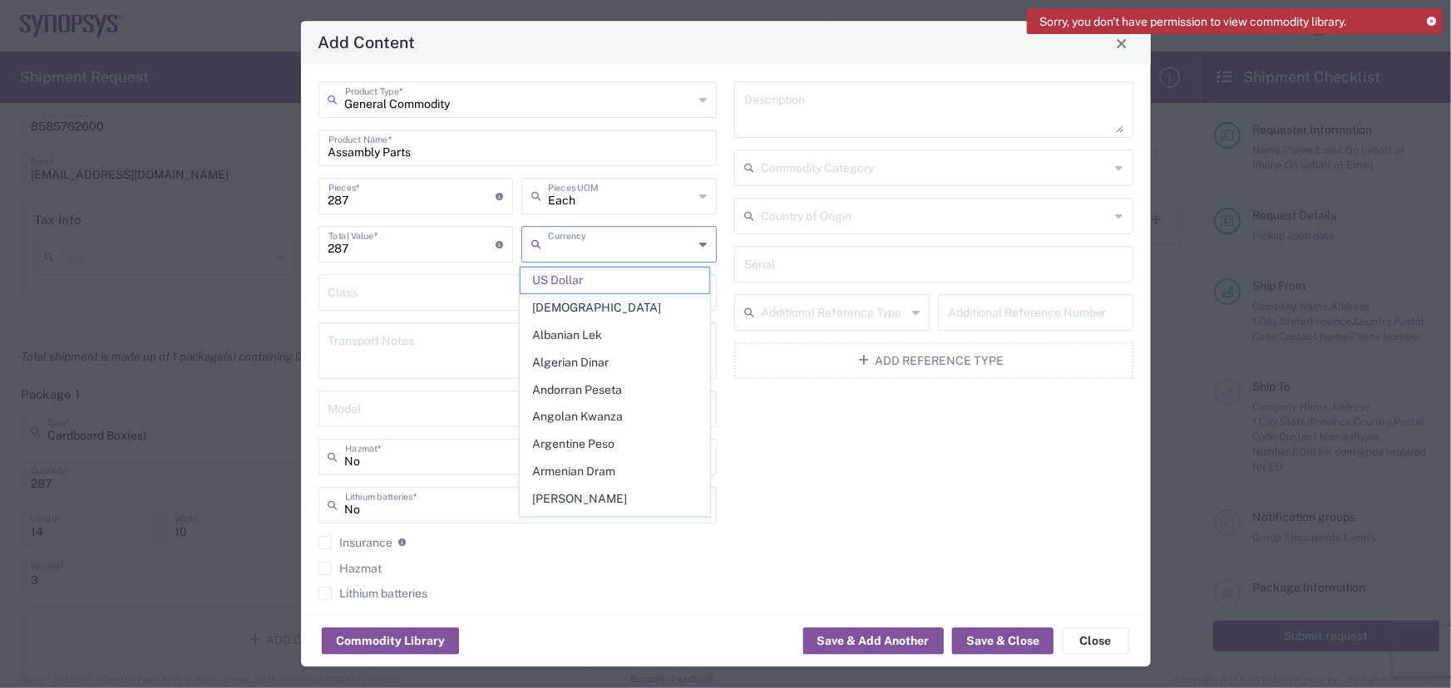
type input "US Dollar"
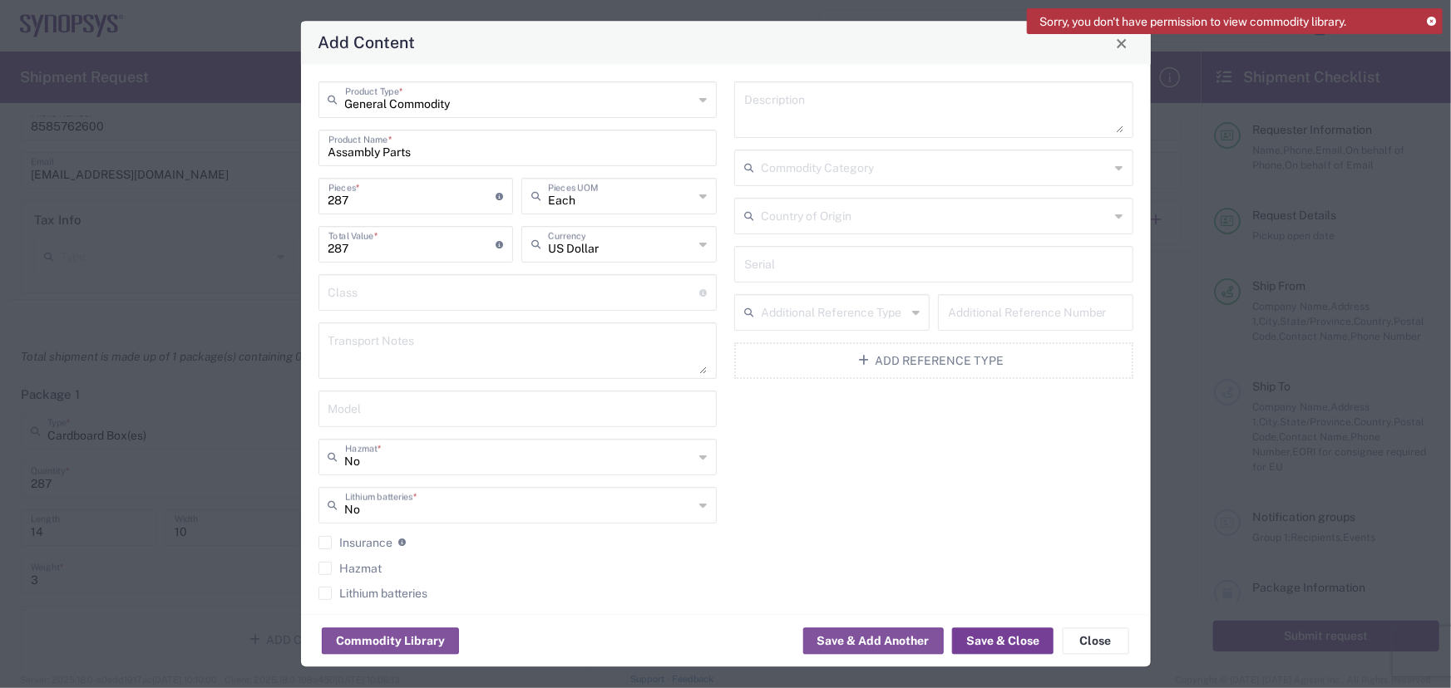
click at [984, 635] on button "Save & Close" at bounding box center [1002, 642] width 101 height 27
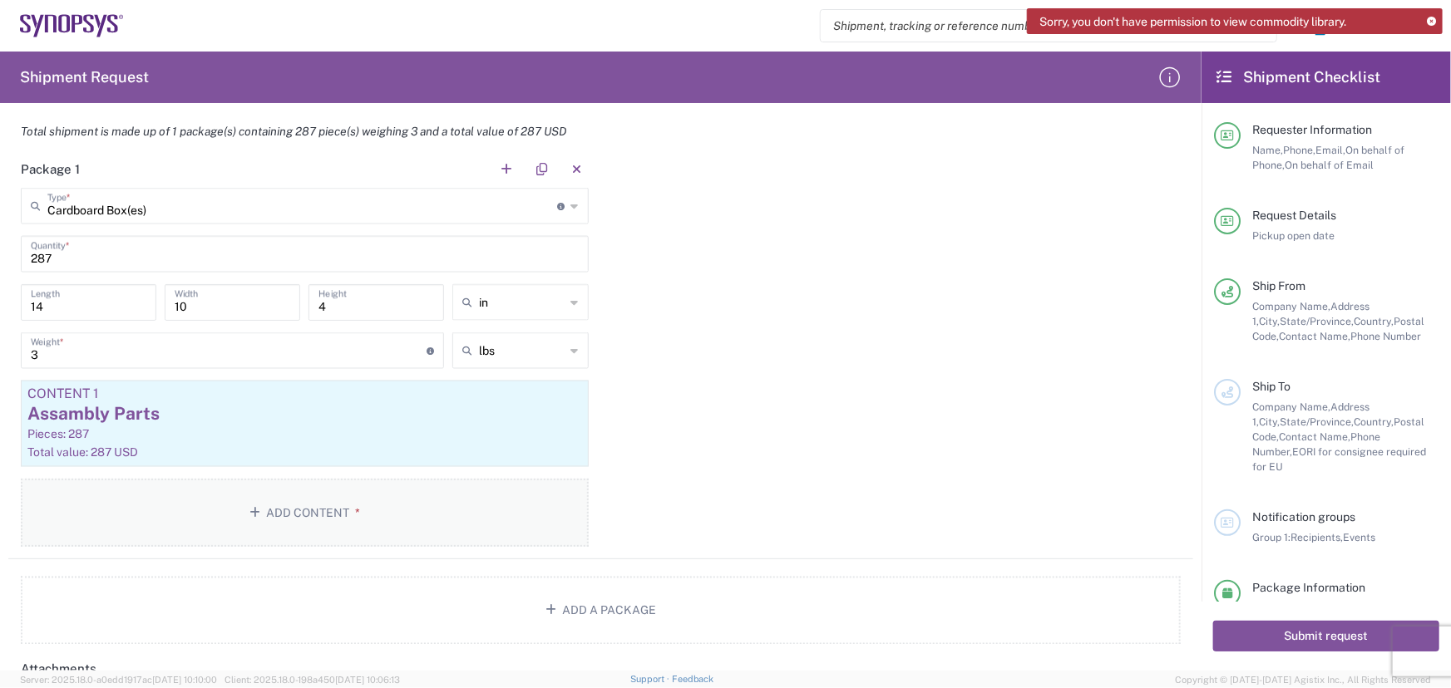
scroll to position [1325, 0]
click at [107, 447] on div "Total value: 287 USD" at bounding box center [304, 451] width 555 height 15
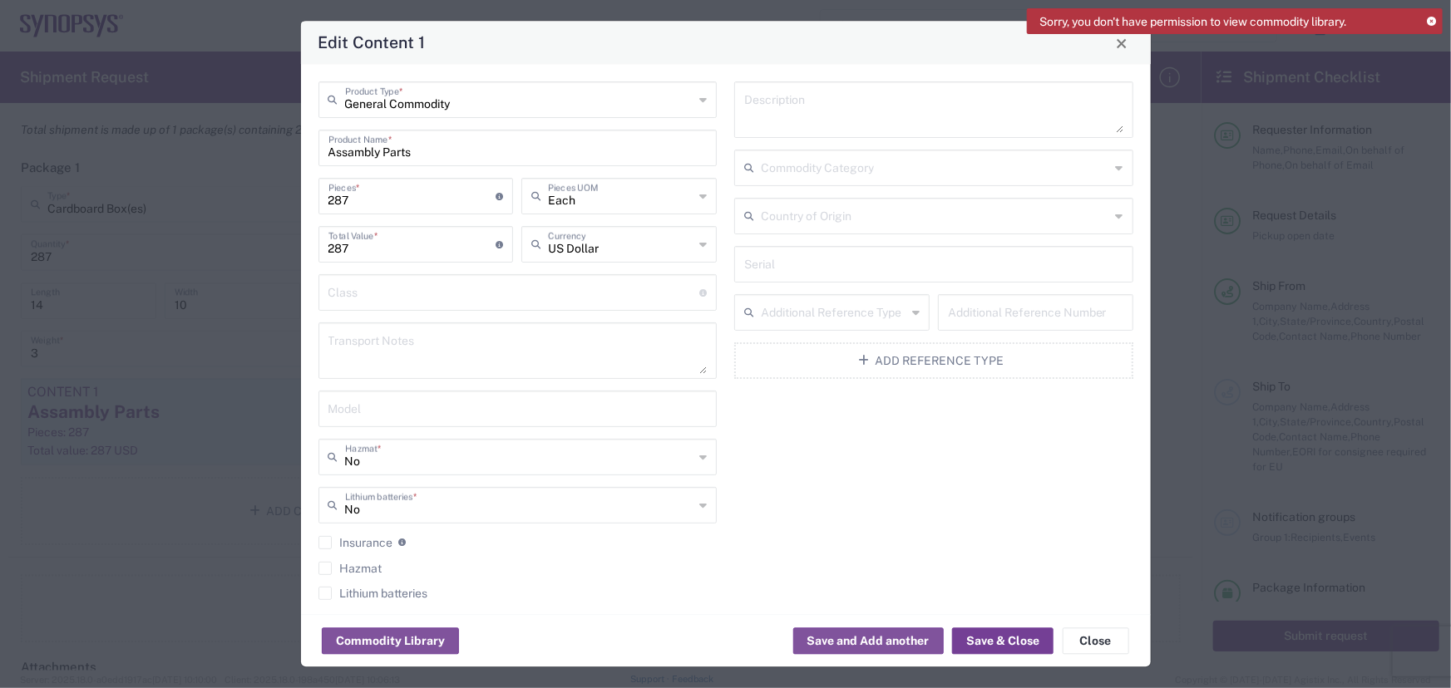
click at [1012, 644] on button "Save & Close" at bounding box center [1002, 642] width 101 height 27
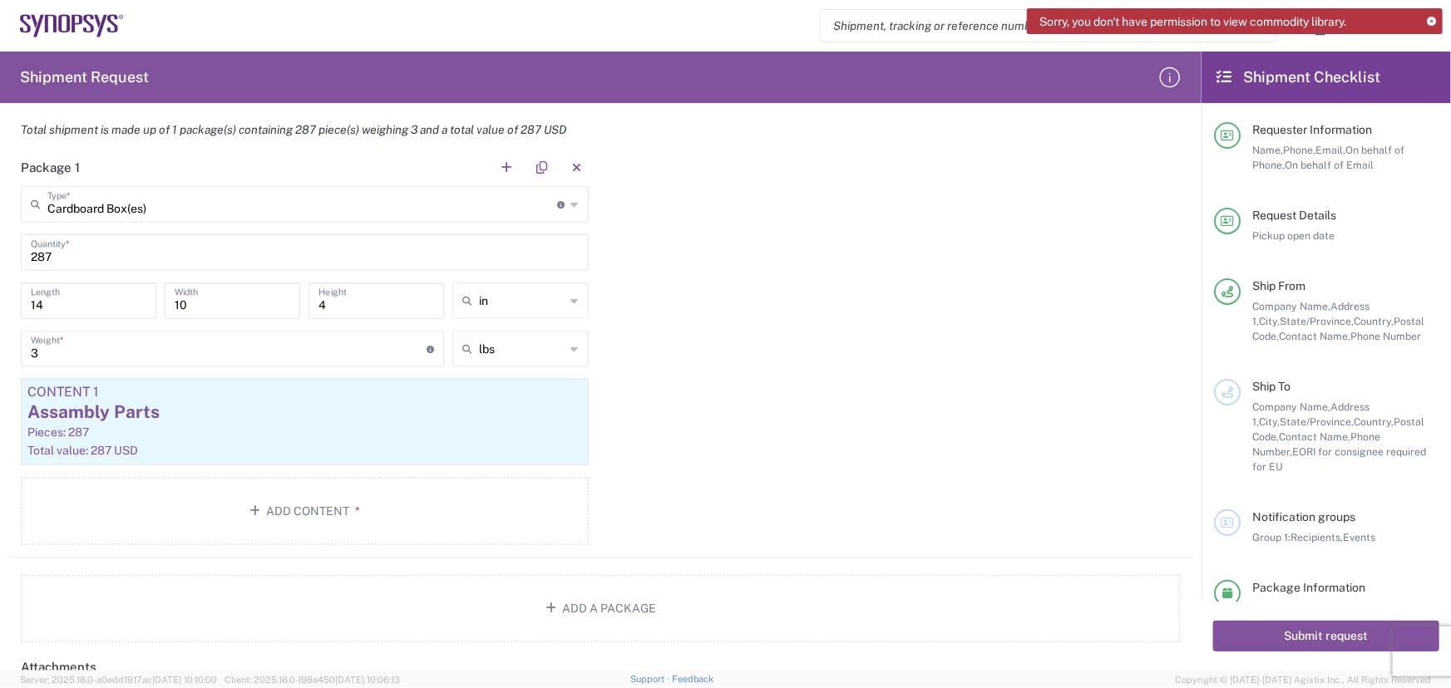
click at [1429, 20] on icon at bounding box center [1431, 21] width 9 height 9
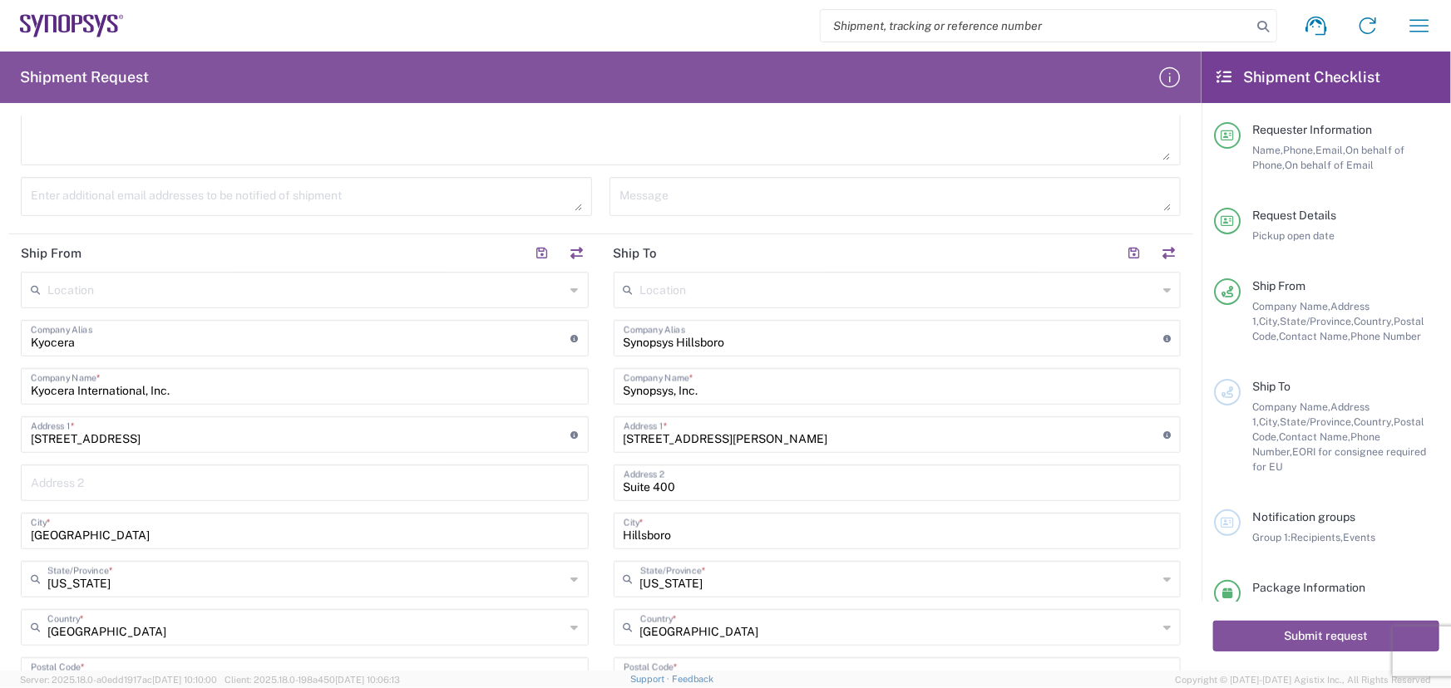
scroll to position [453, 0]
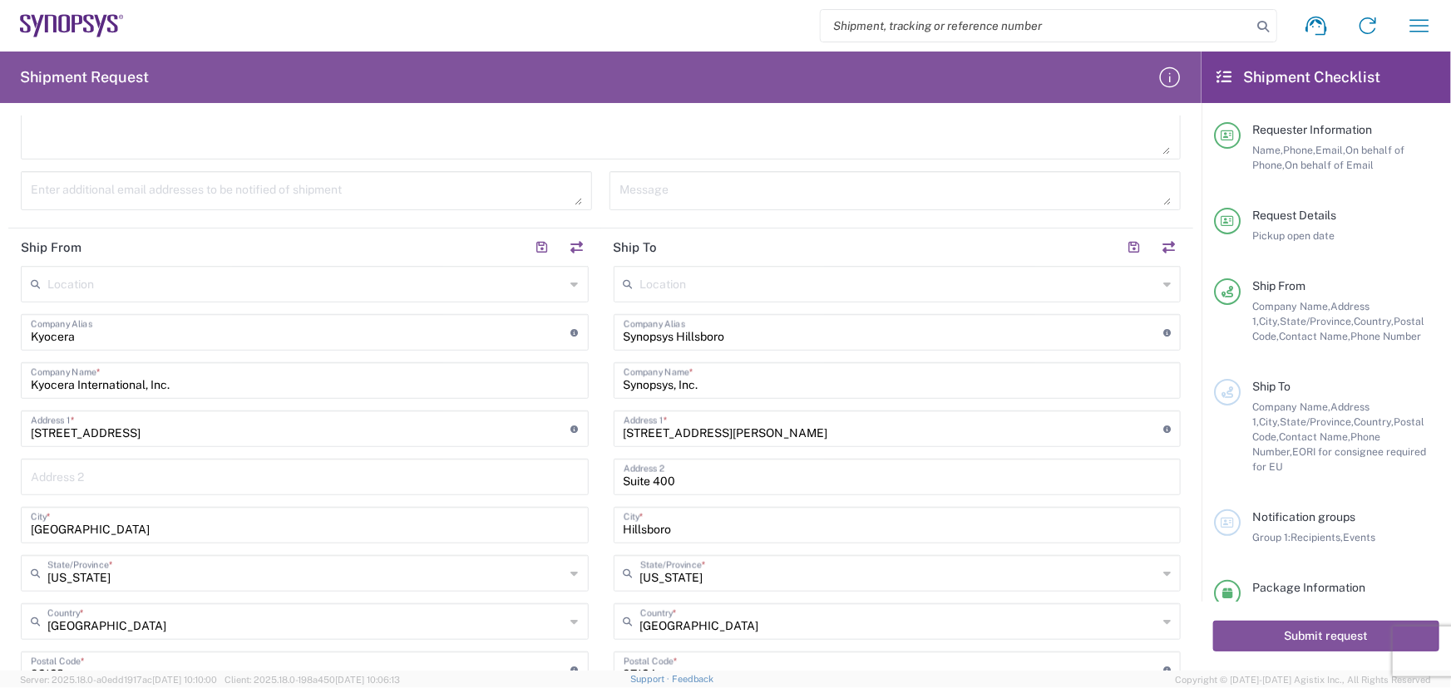
click at [787, 339] on input "Synopsys Hillsboro" at bounding box center [894, 331] width 540 height 29
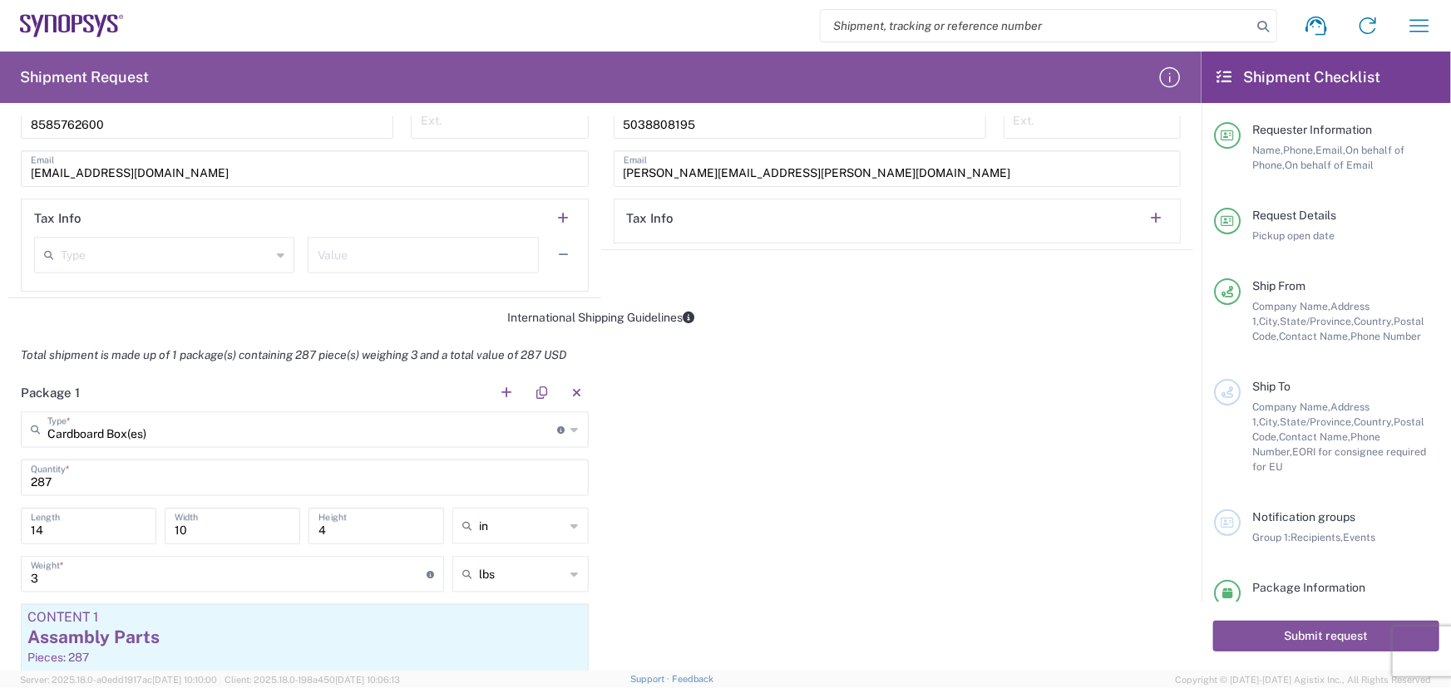
scroll to position [1133, 0]
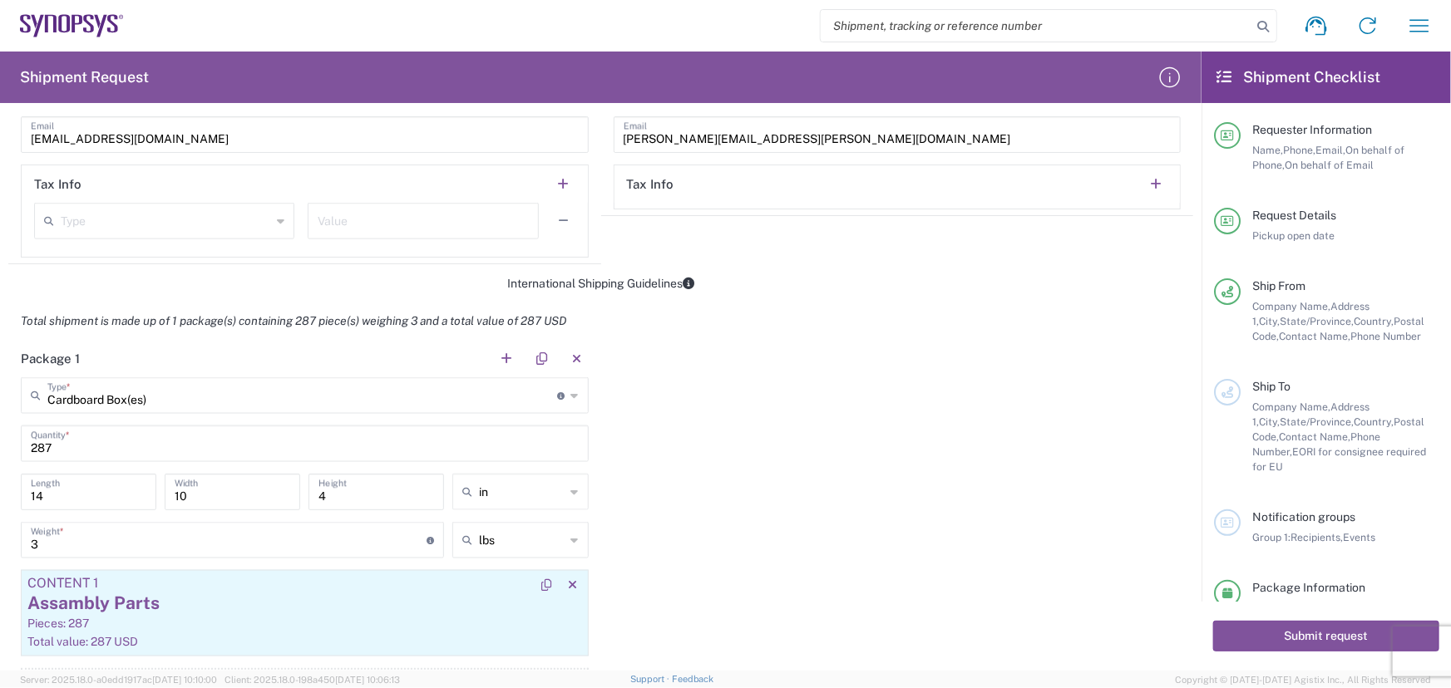
click at [168, 610] on div "Assambly Parts" at bounding box center [304, 604] width 555 height 25
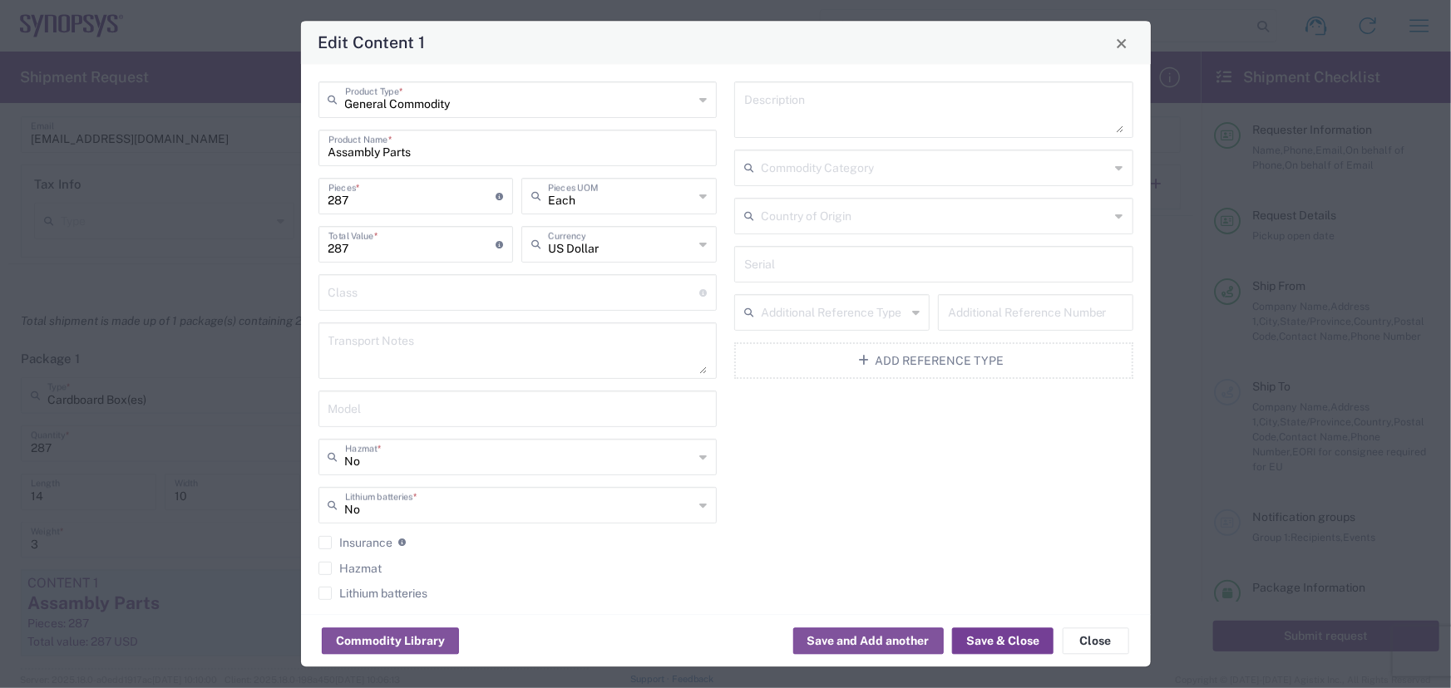
click at [1008, 638] on button "Save & Close" at bounding box center [1002, 642] width 101 height 27
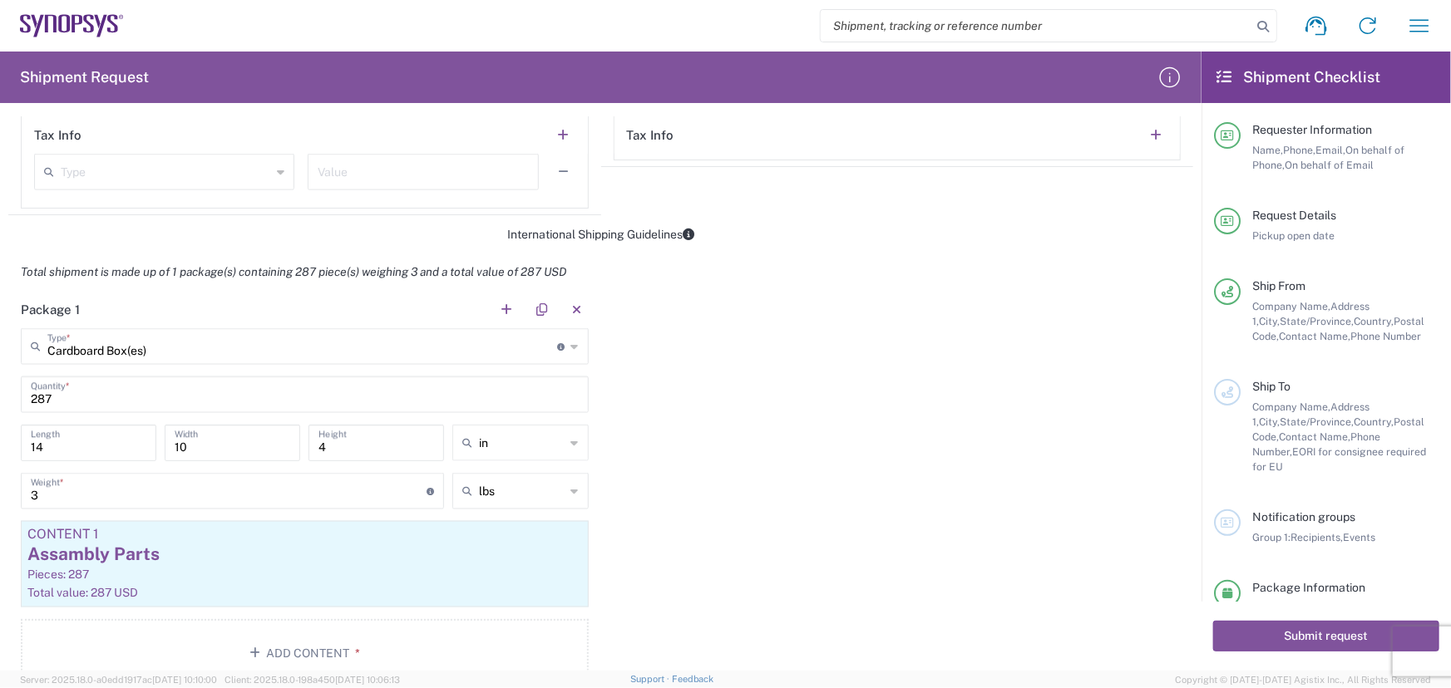
scroll to position [1209, 0]
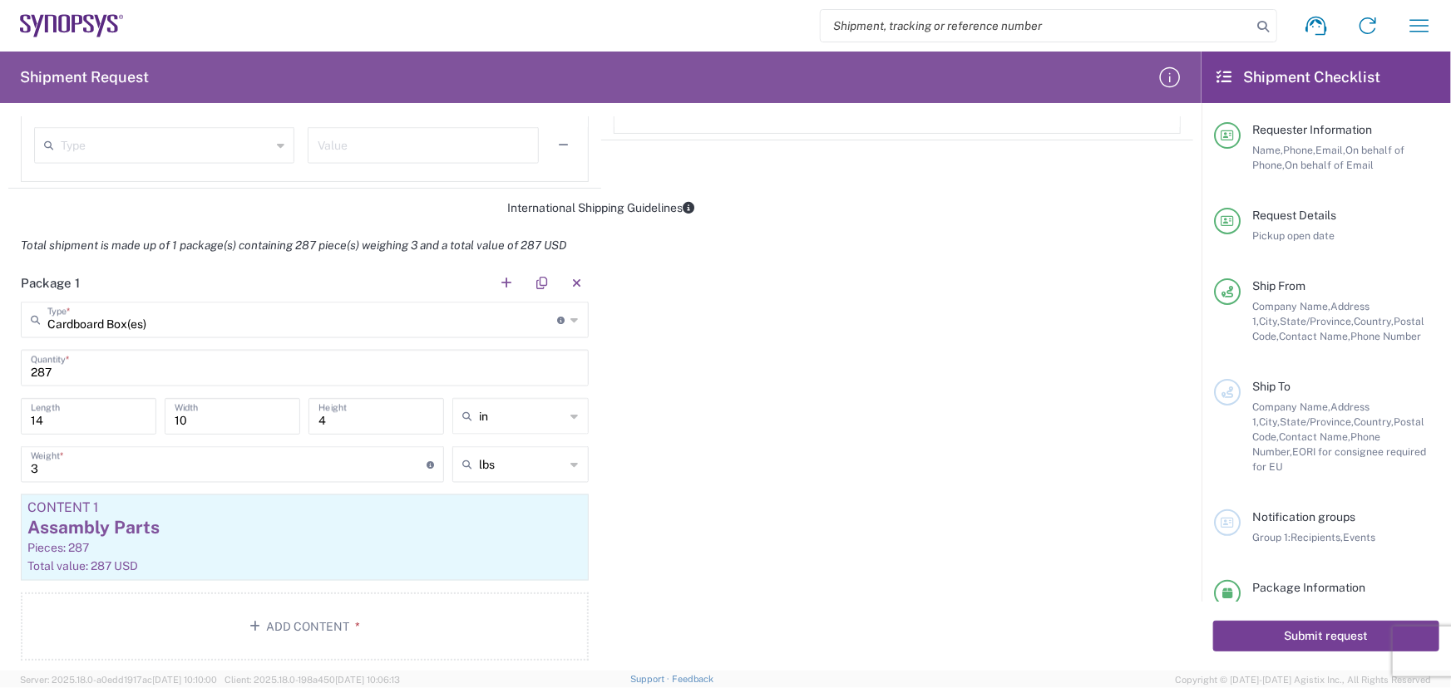
click at [1281, 639] on button "Submit request" at bounding box center [1326, 636] width 226 height 31
